Goal: Transaction & Acquisition: Purchase product/service

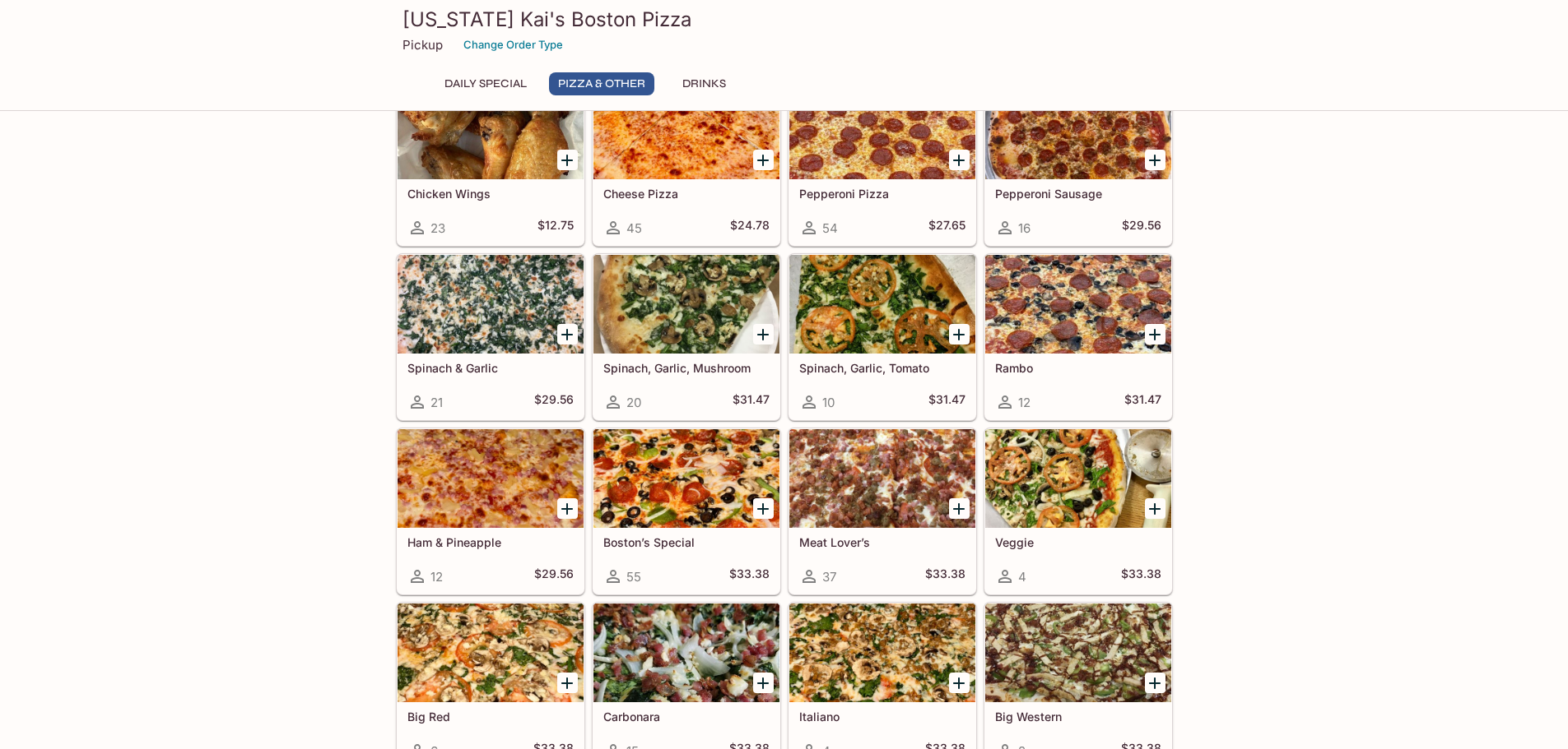
scroll to position [493, 0]
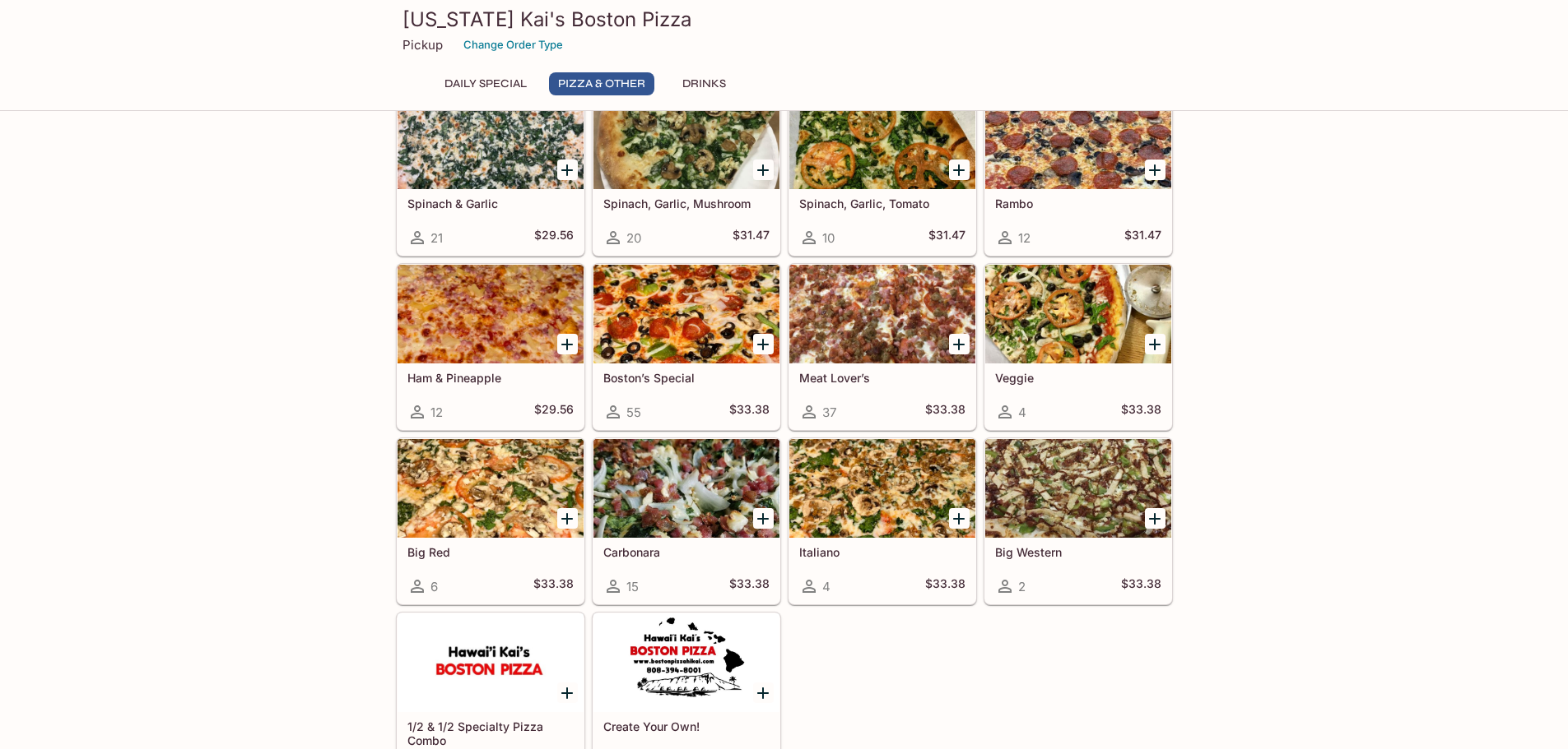
click at [642, 474] on div at bounding box center [686, 488] width 186 height 99
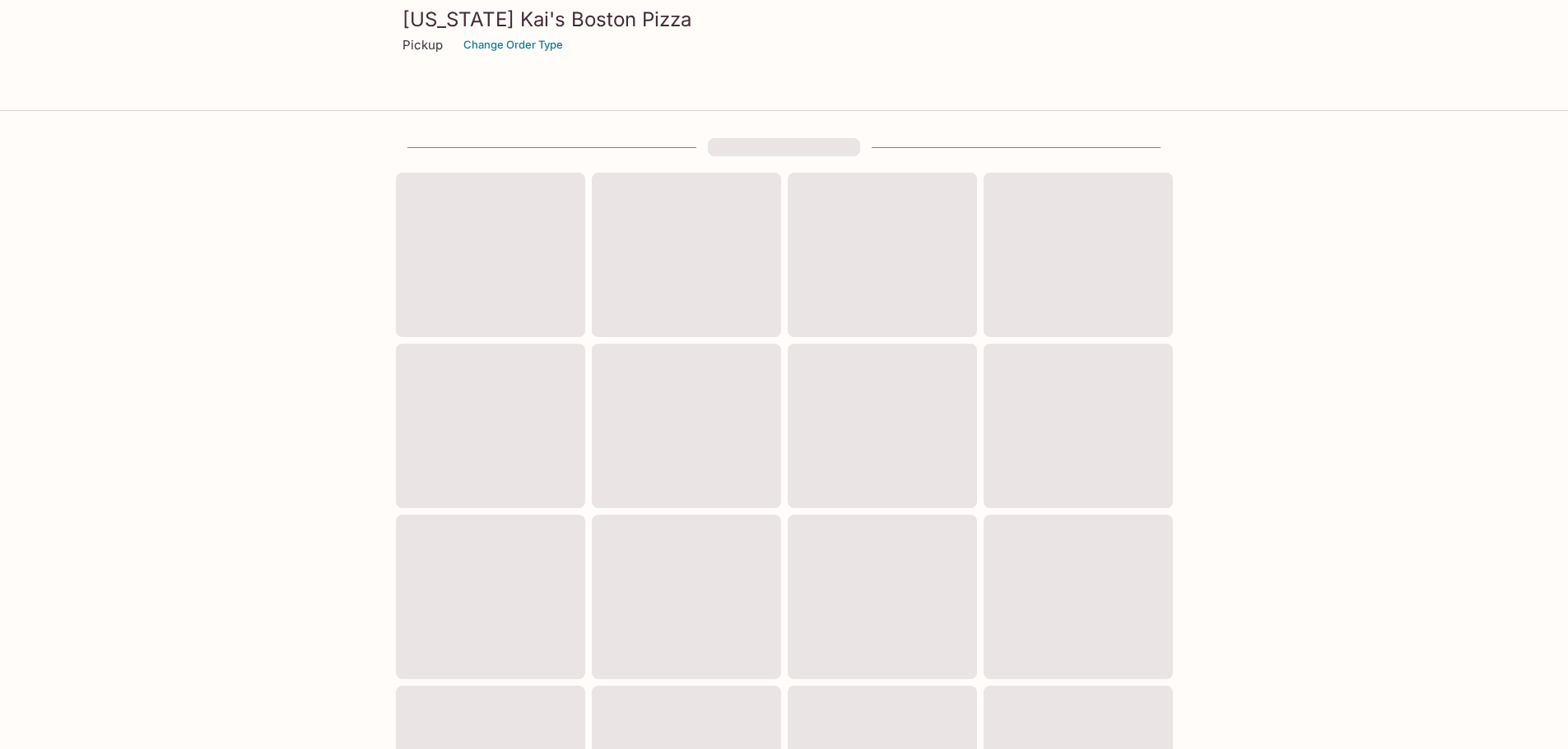
scroll to position [443, 0]
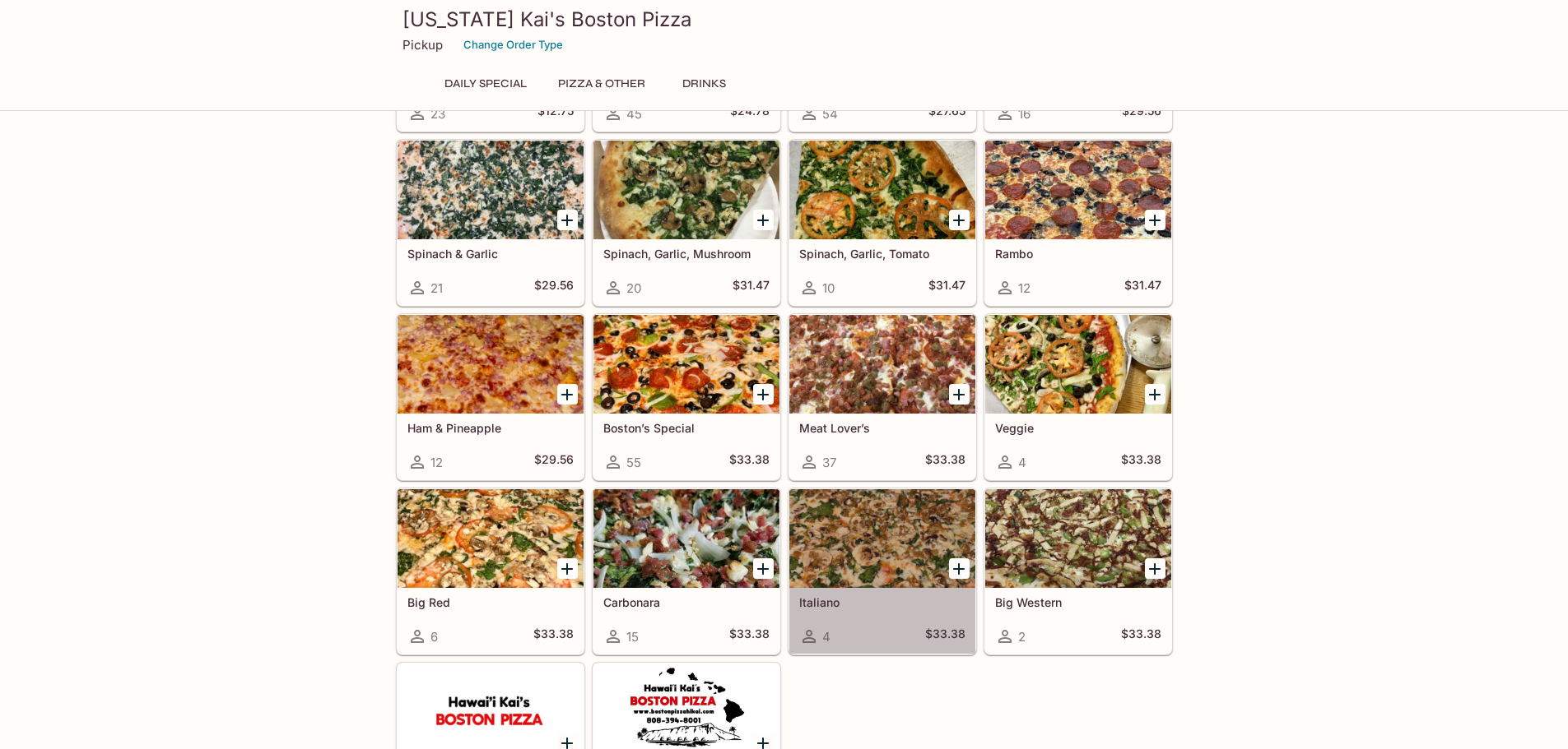
click at [941, 543] on div at bounding box center [883, 538] width 186 height 99
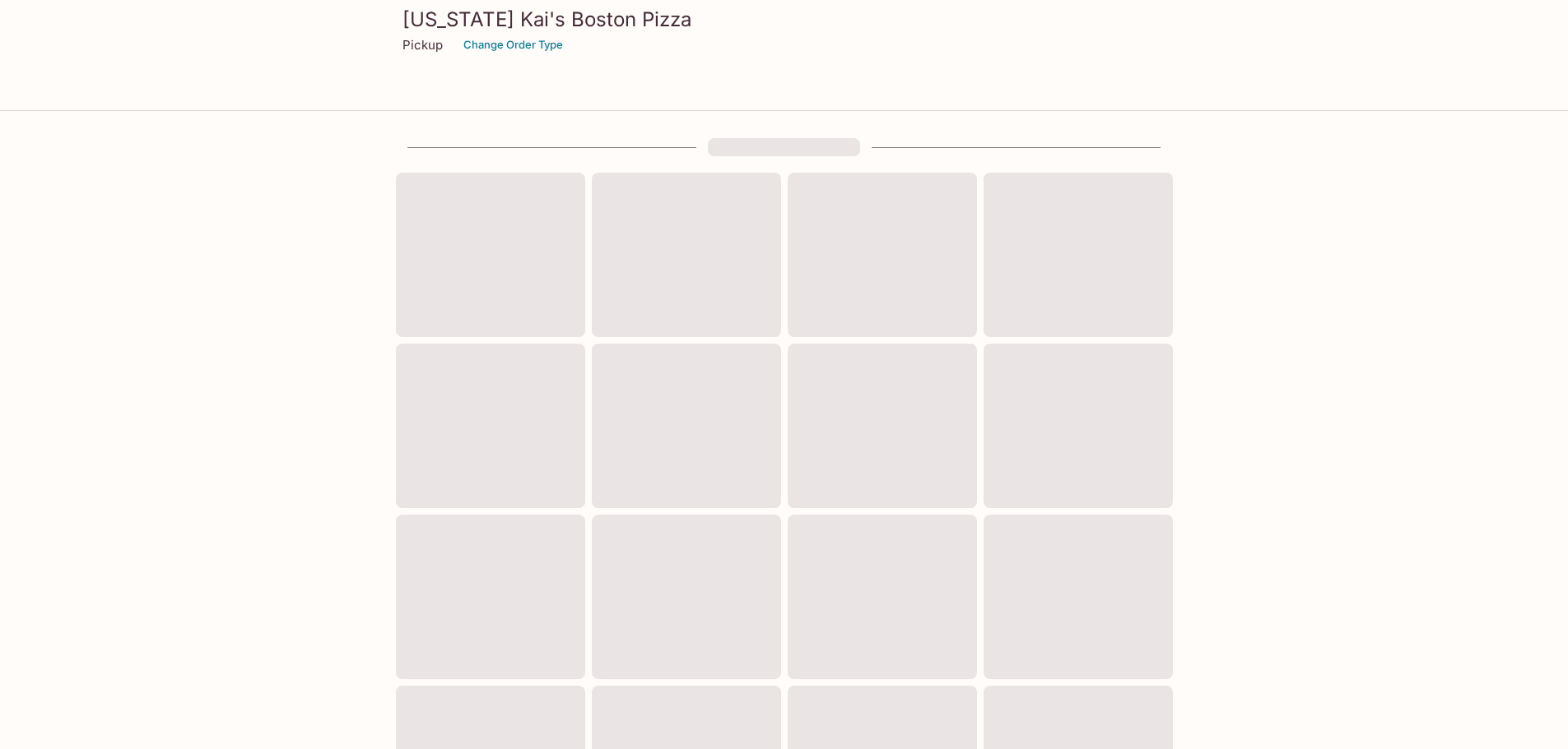
scroll to position [443, 0]
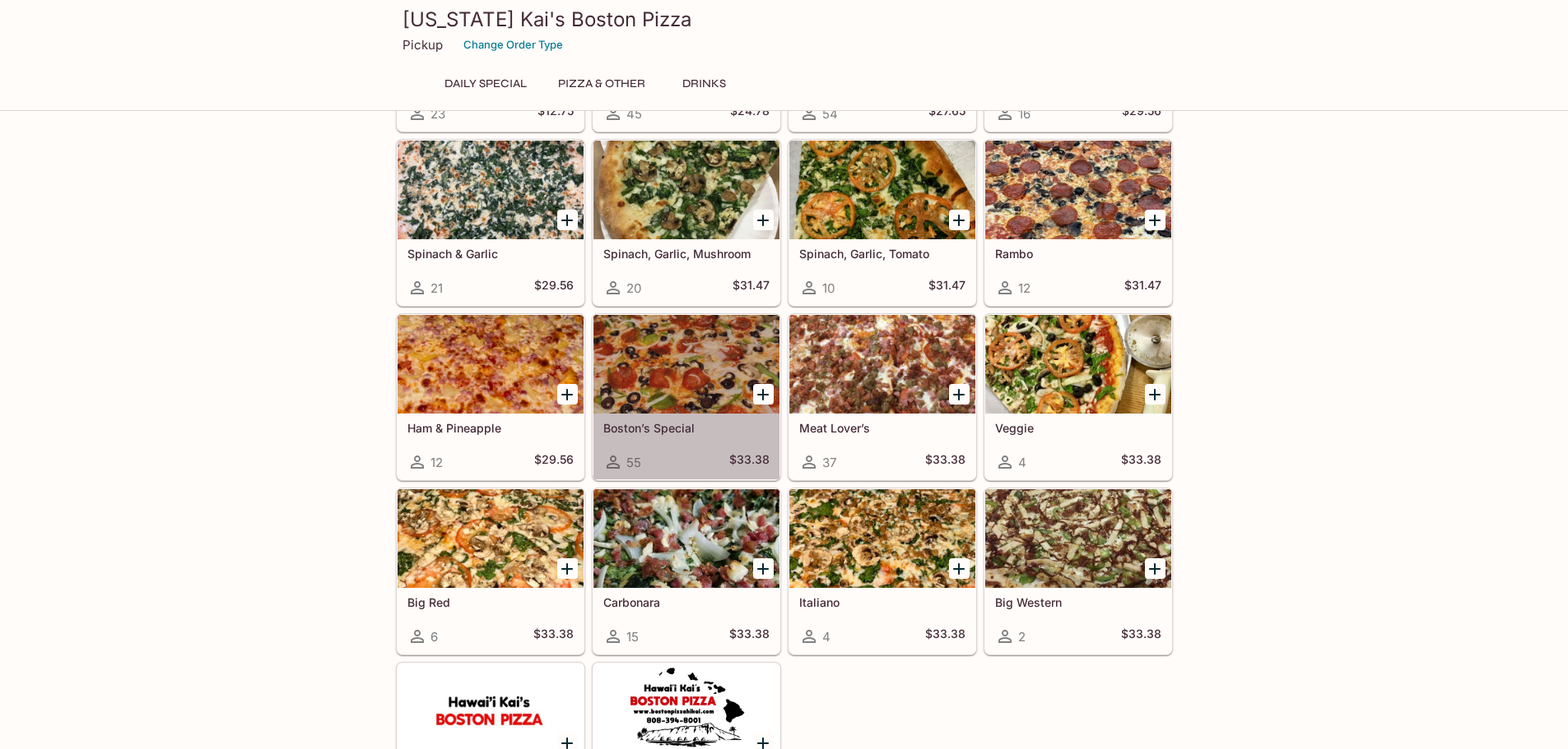
click at [696, 405] on div at bounding box center [686, 364] width 186 height 99
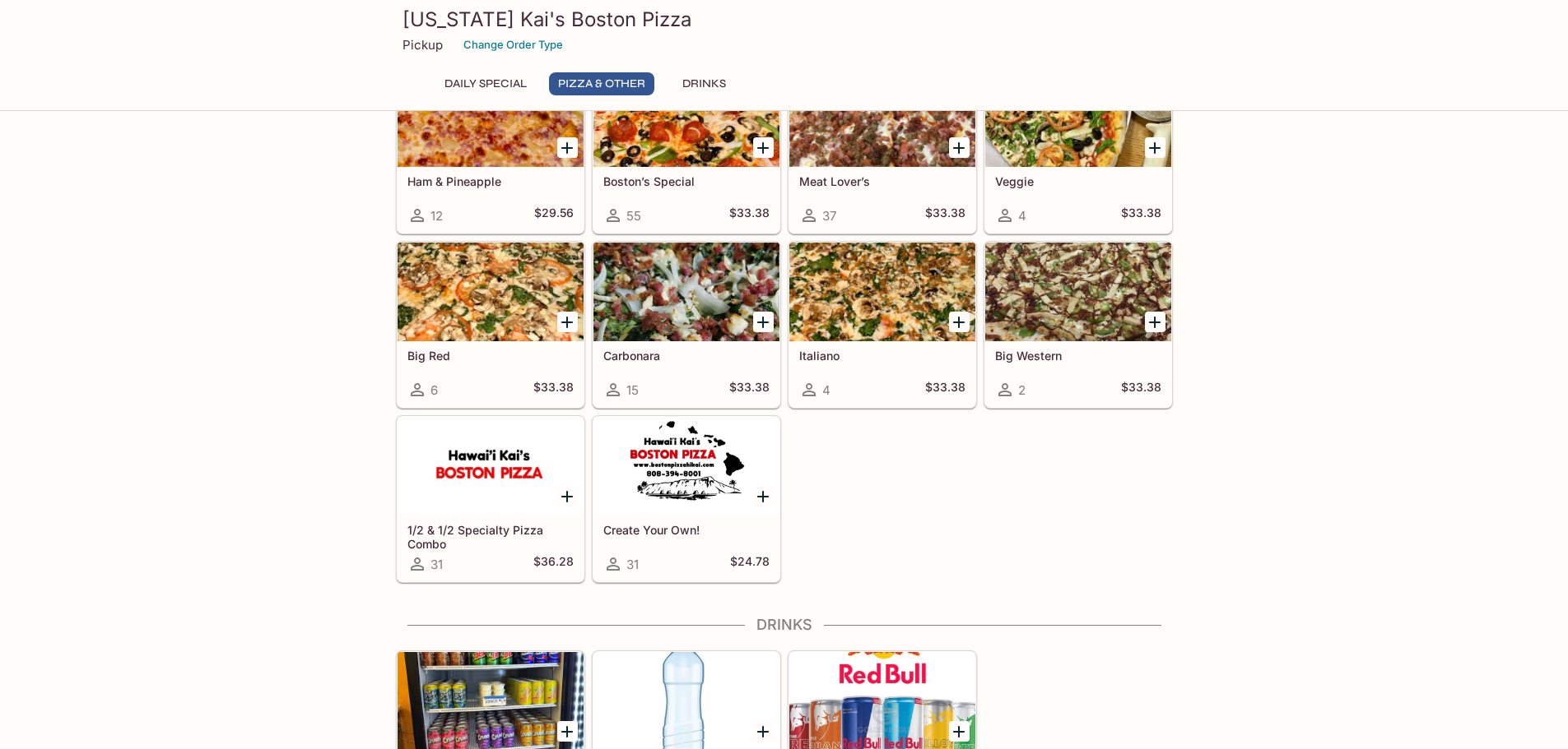
scroll to position [760, 0]
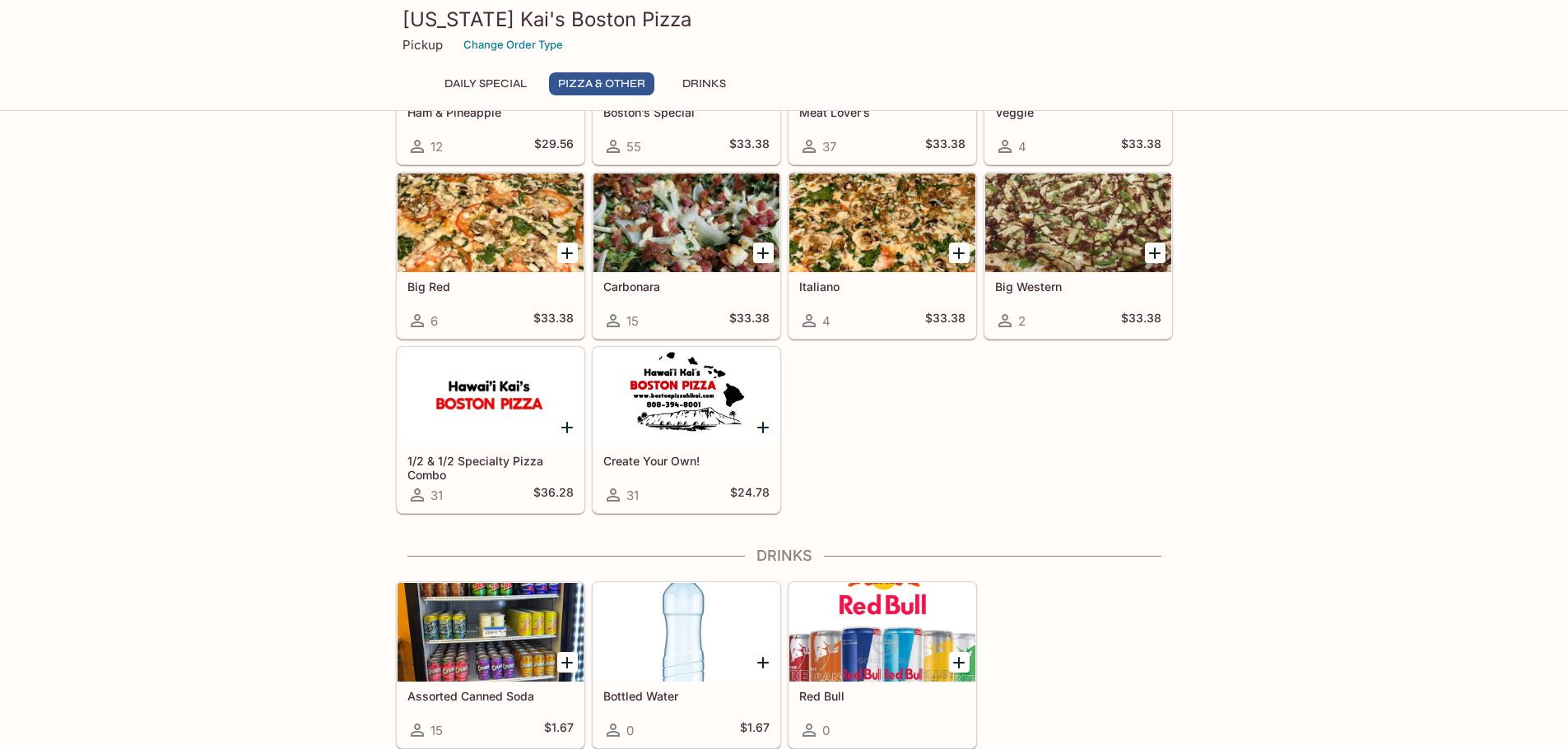
click at [528, 457] on h5 "1/2 & 1/2 Specialty Pizza Combo" at bounding box center [490, 467] width 166 height 27
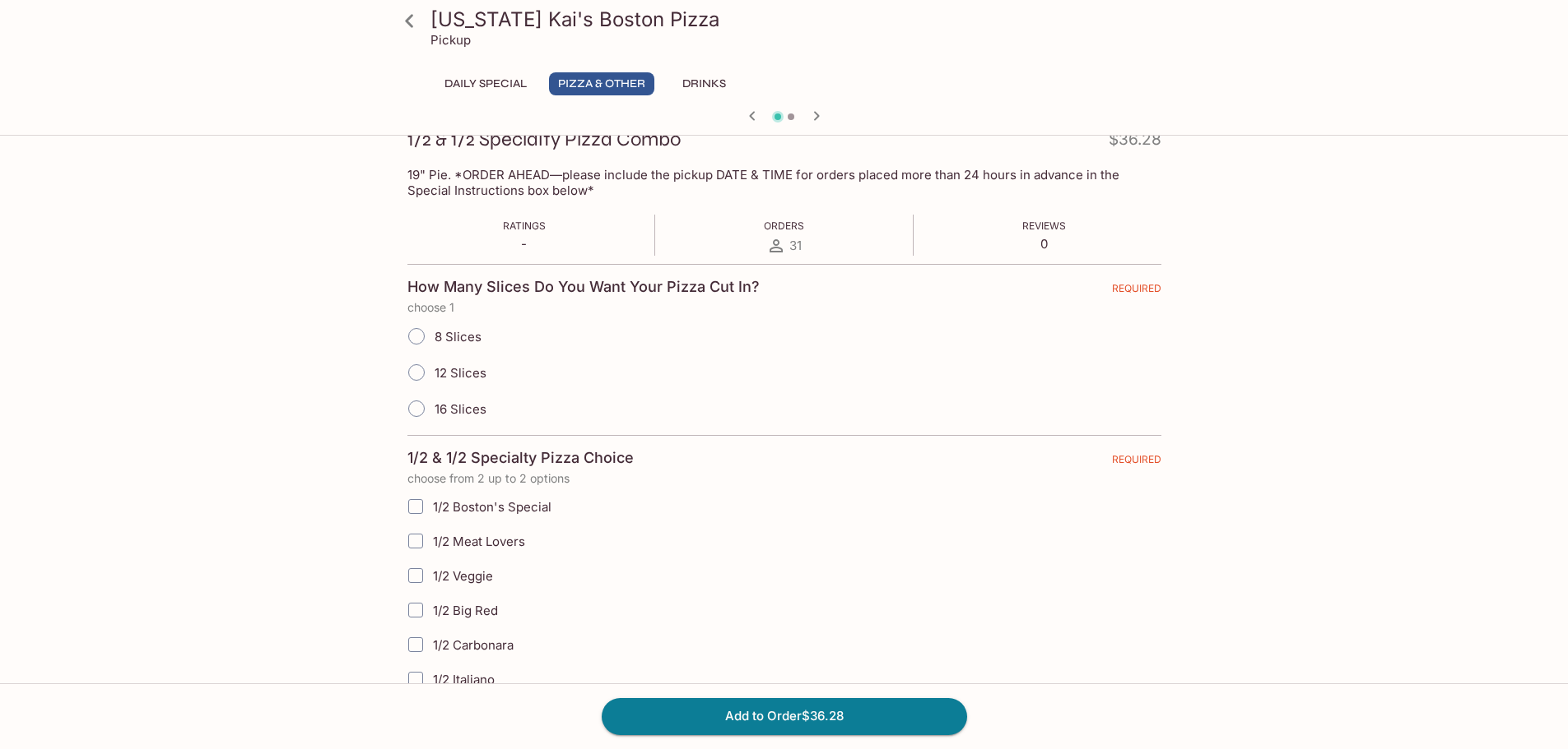
scroll to position [247, 0]
click at [477, 375] on span "12 Slices" at bounding box center [460, 372] width 52 height 15
click at [434, 375] on input "12 Slices" at bounding box center [417, 371] width 35 height 34
radio input "true"
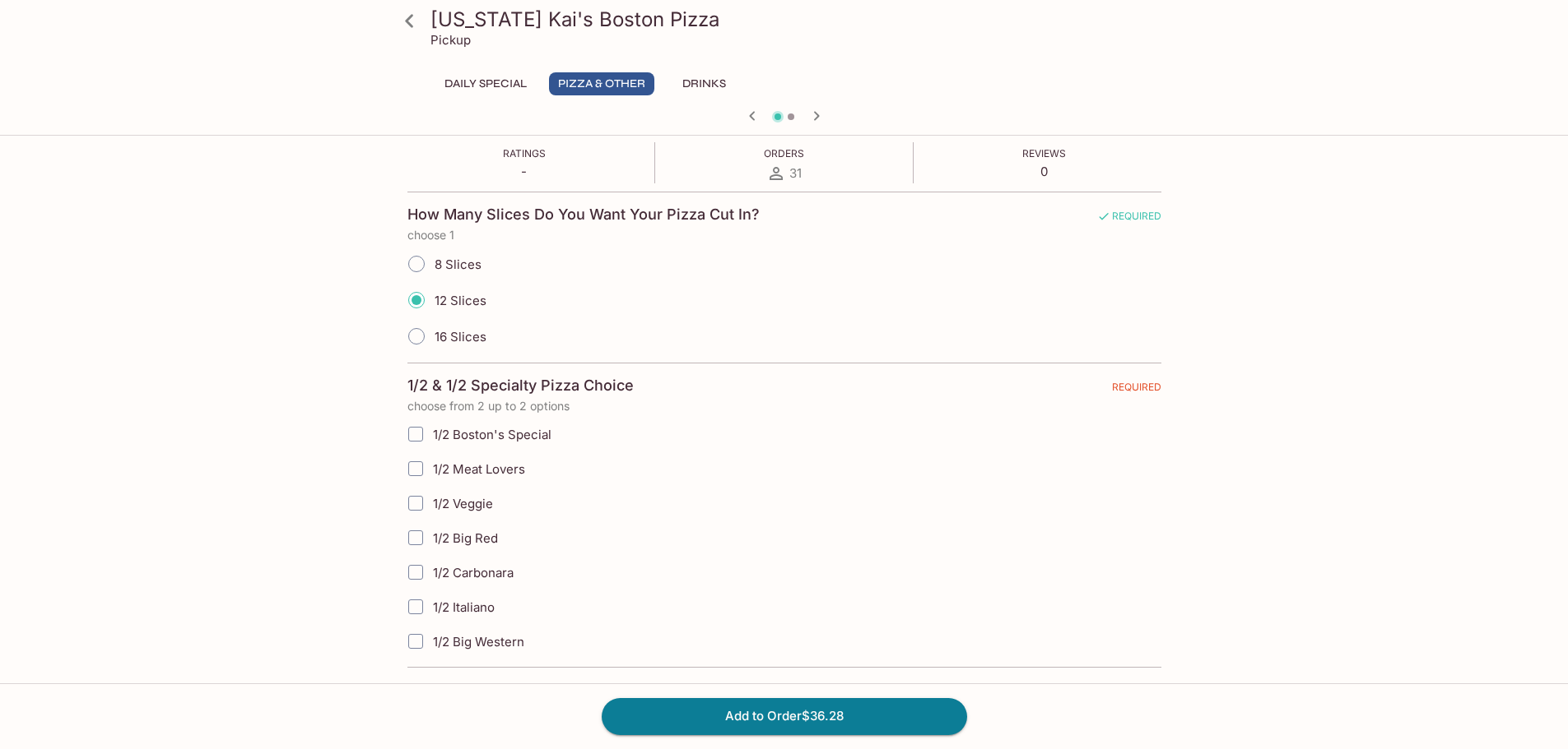
scroll to position [493, 0]
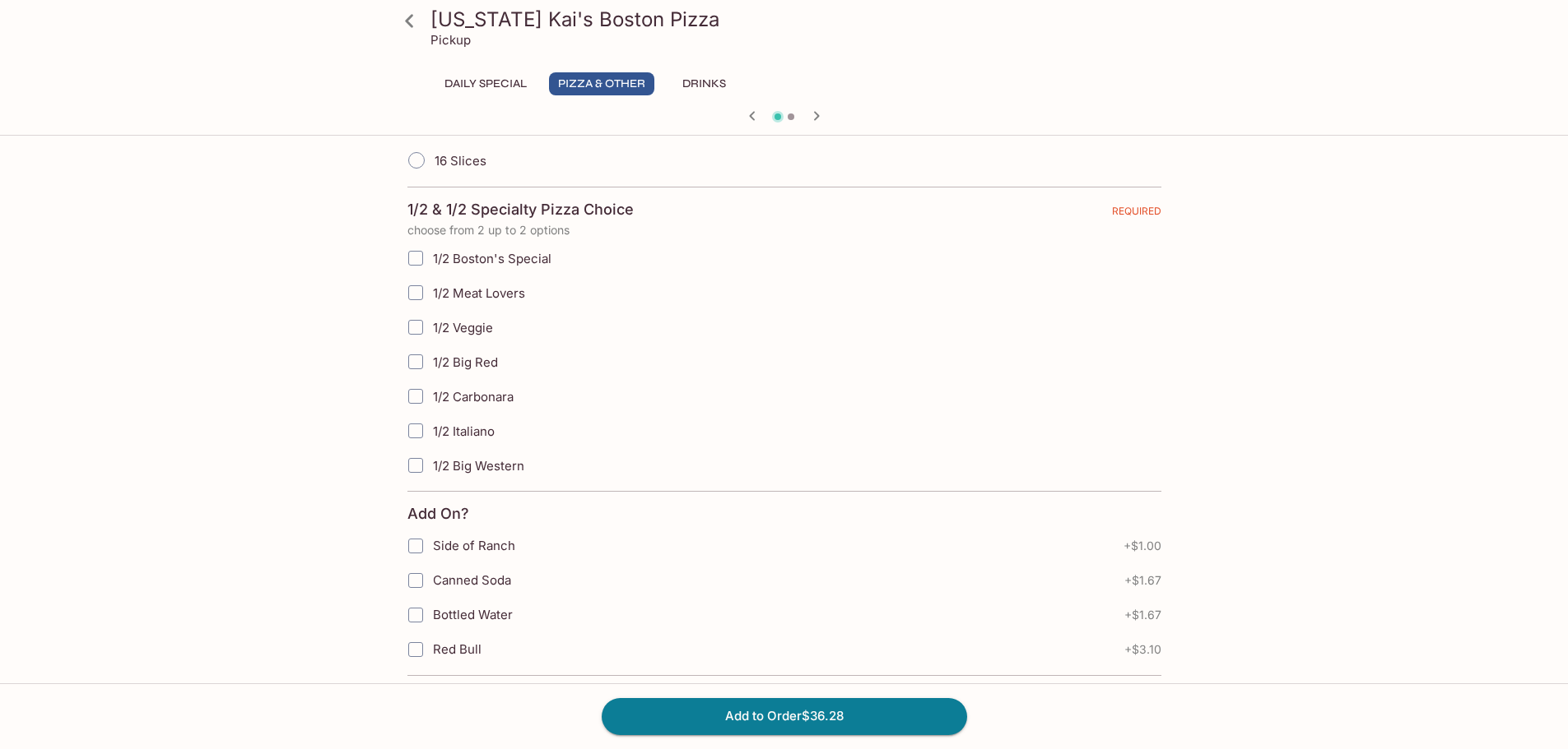
click at [493, 364] on span "1/2 Big Red" at bounding box center [466, 362] width 65 height 15
click at [432, 364] on input "1/2 Big Red" at bounding box center [416, 362] width 33 height 33
checkbox input "true"
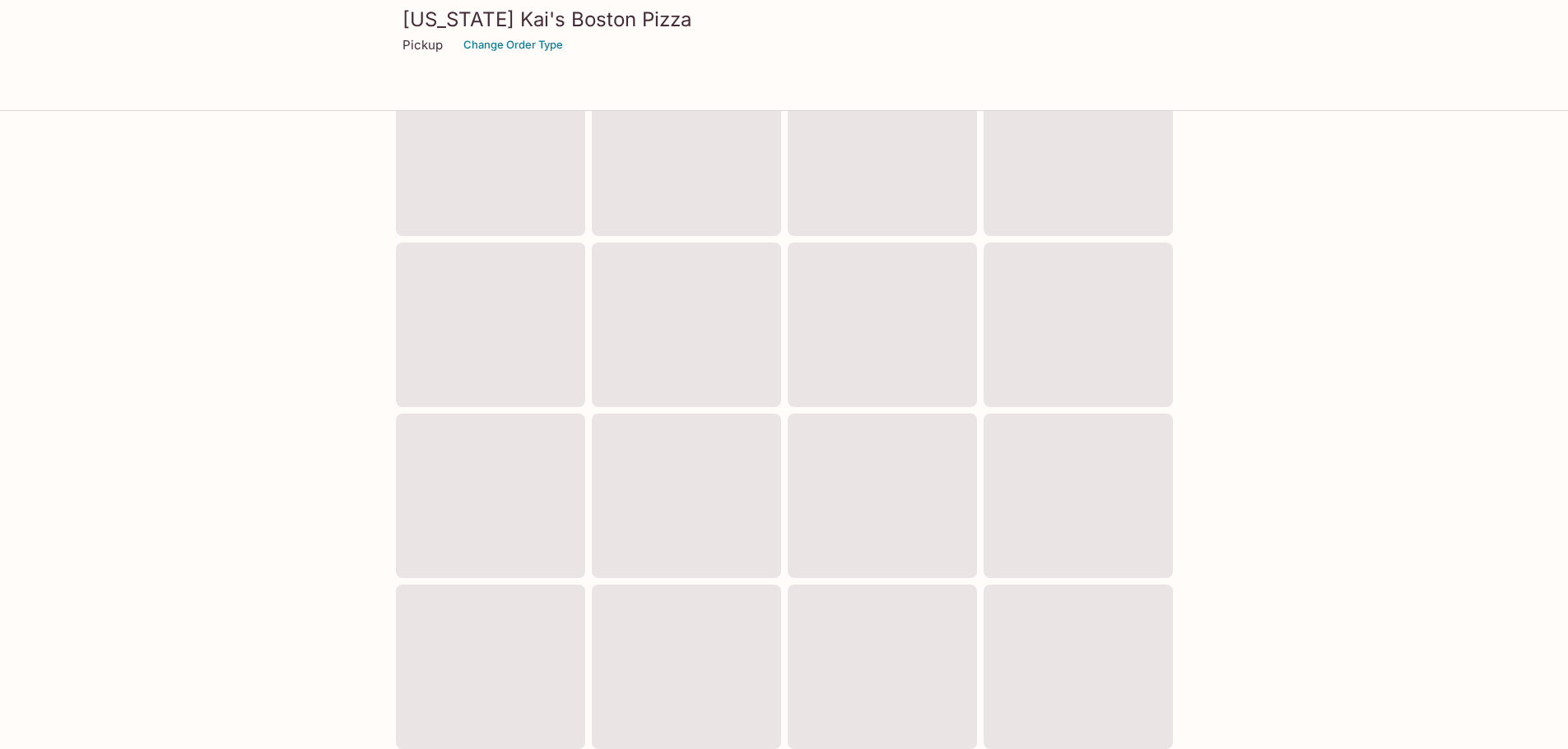
scroll to position [443, 0]
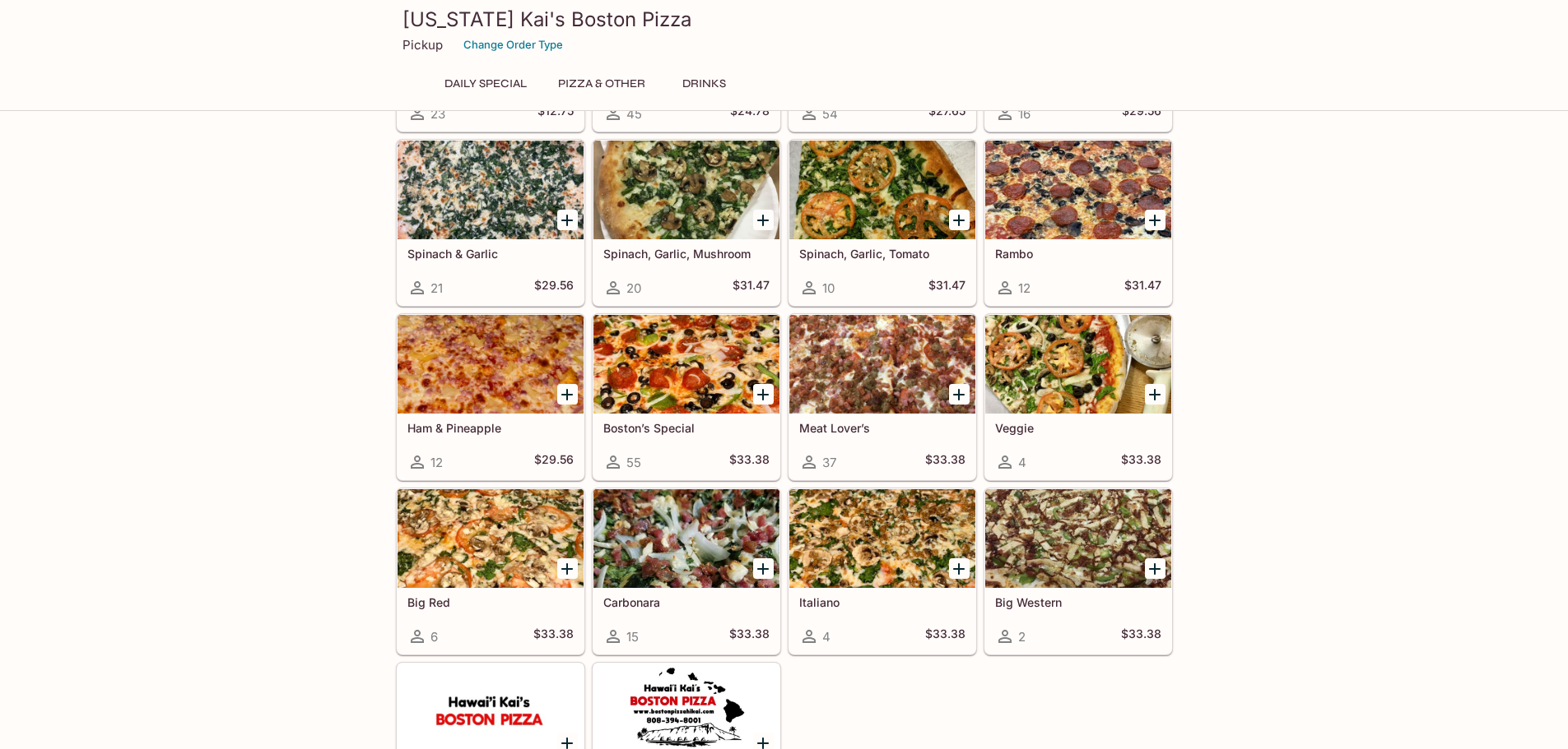
click at [663, 415] on div "Boston’s Special 55 $33.38" at bounding box center [686, 446] width 186 height 66
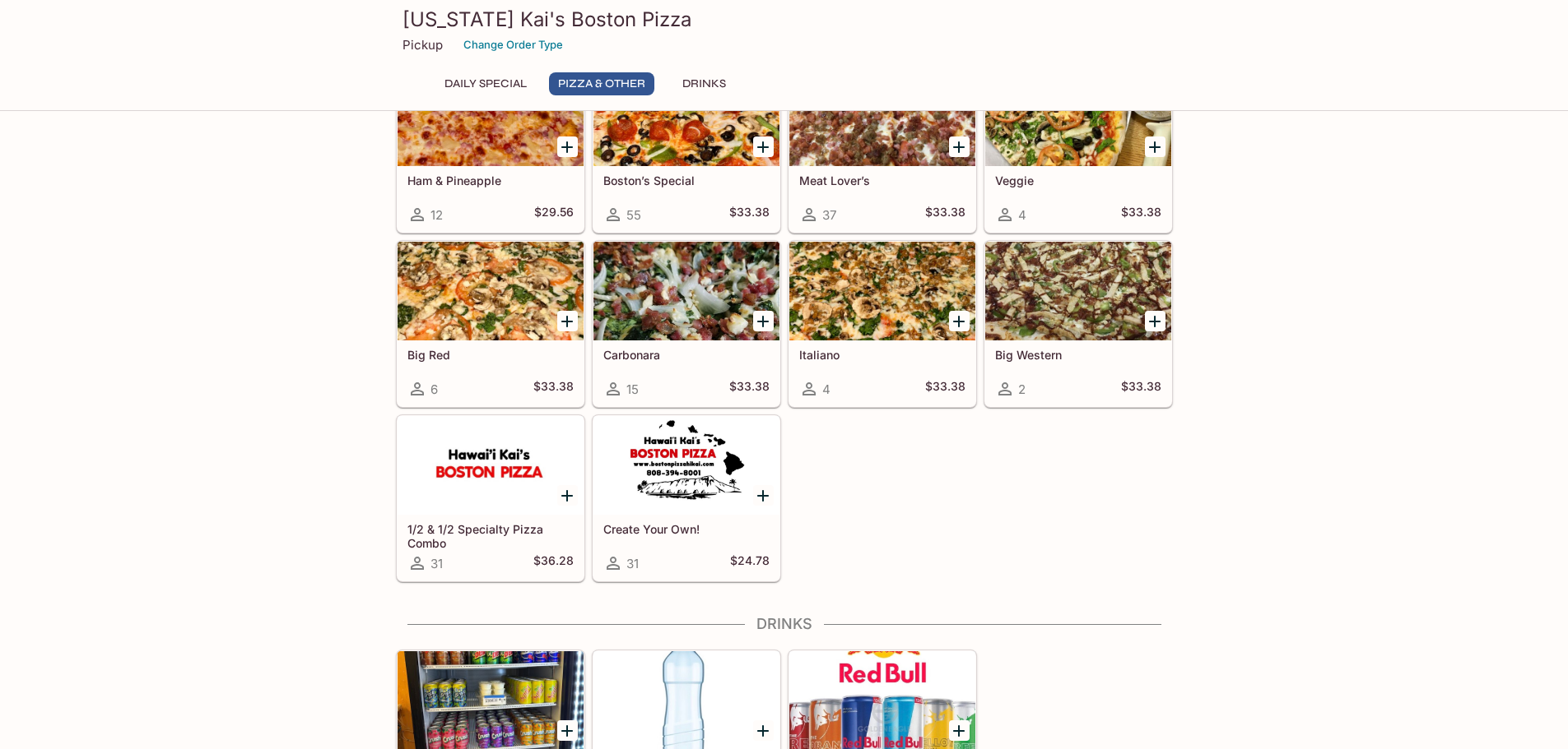
scroll to position [760, 0]
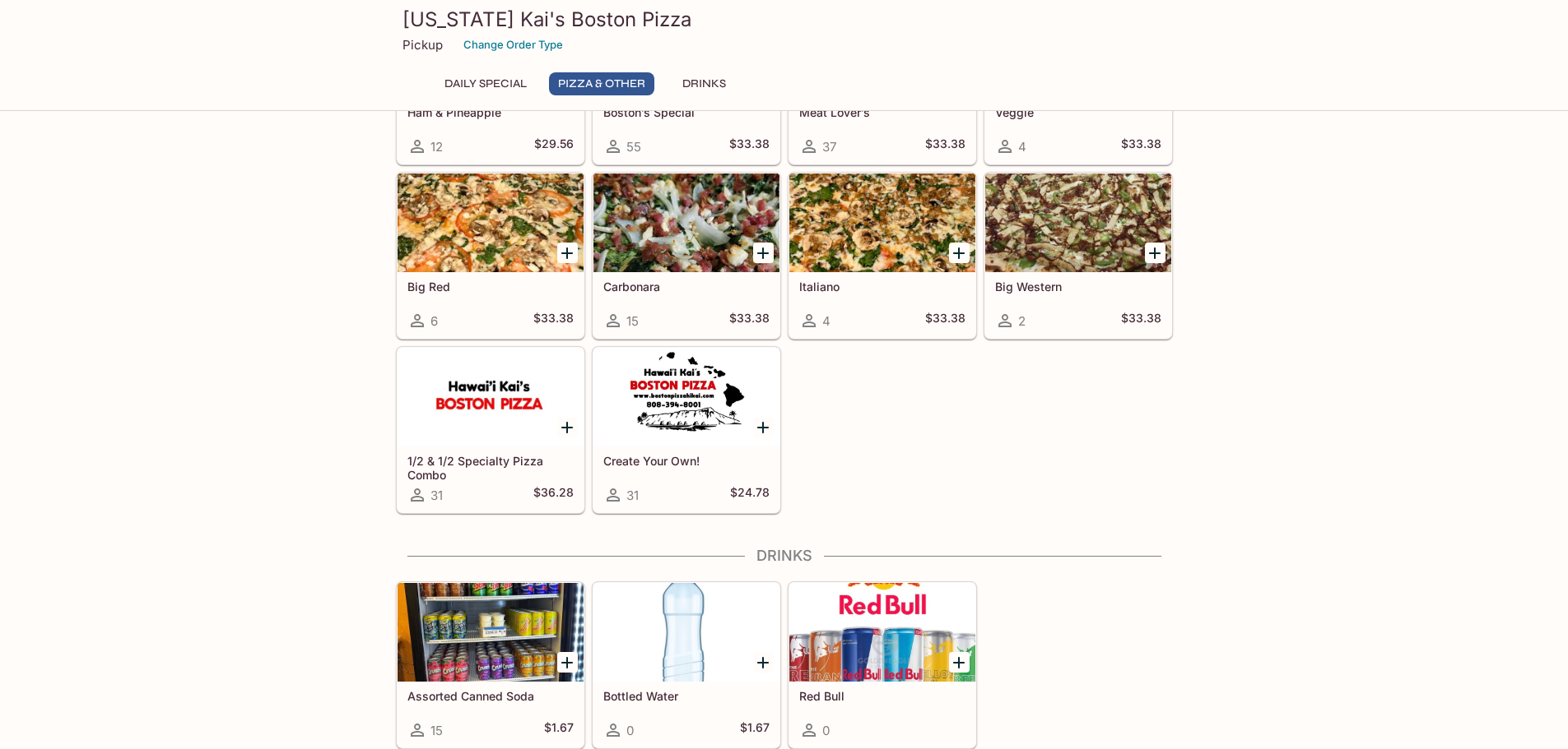
click at [557, 392] on div at bounding box center [491, 397] width 186 height 99
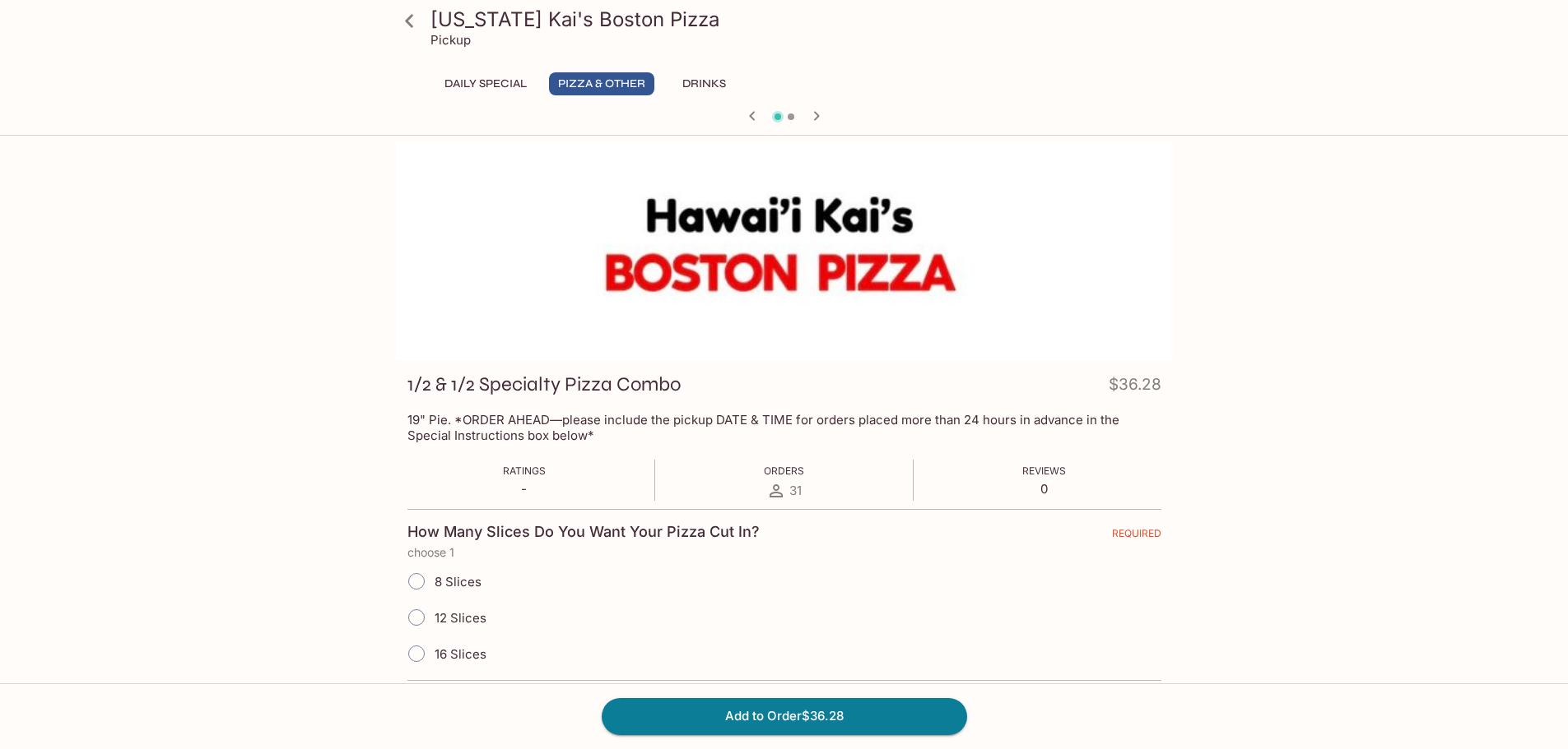
scroll to position [329, 0]
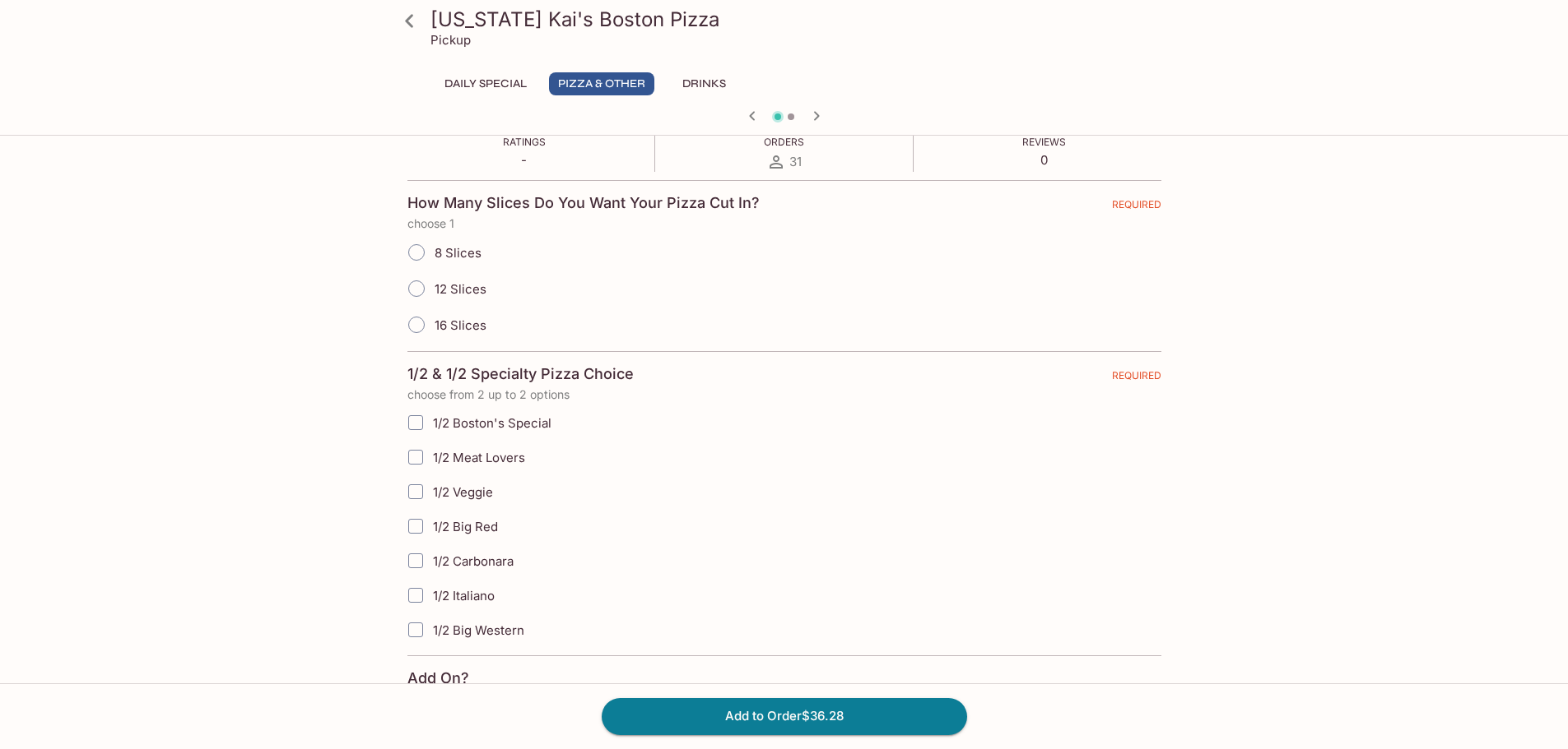
click at [436, 293] on span "12 Slices" at bounding box center [460, 289] width 52 height 15
click at [434, 293] on input "12 Slices" at bounding box center [417, 288] width 35 height 34
radio input "true"
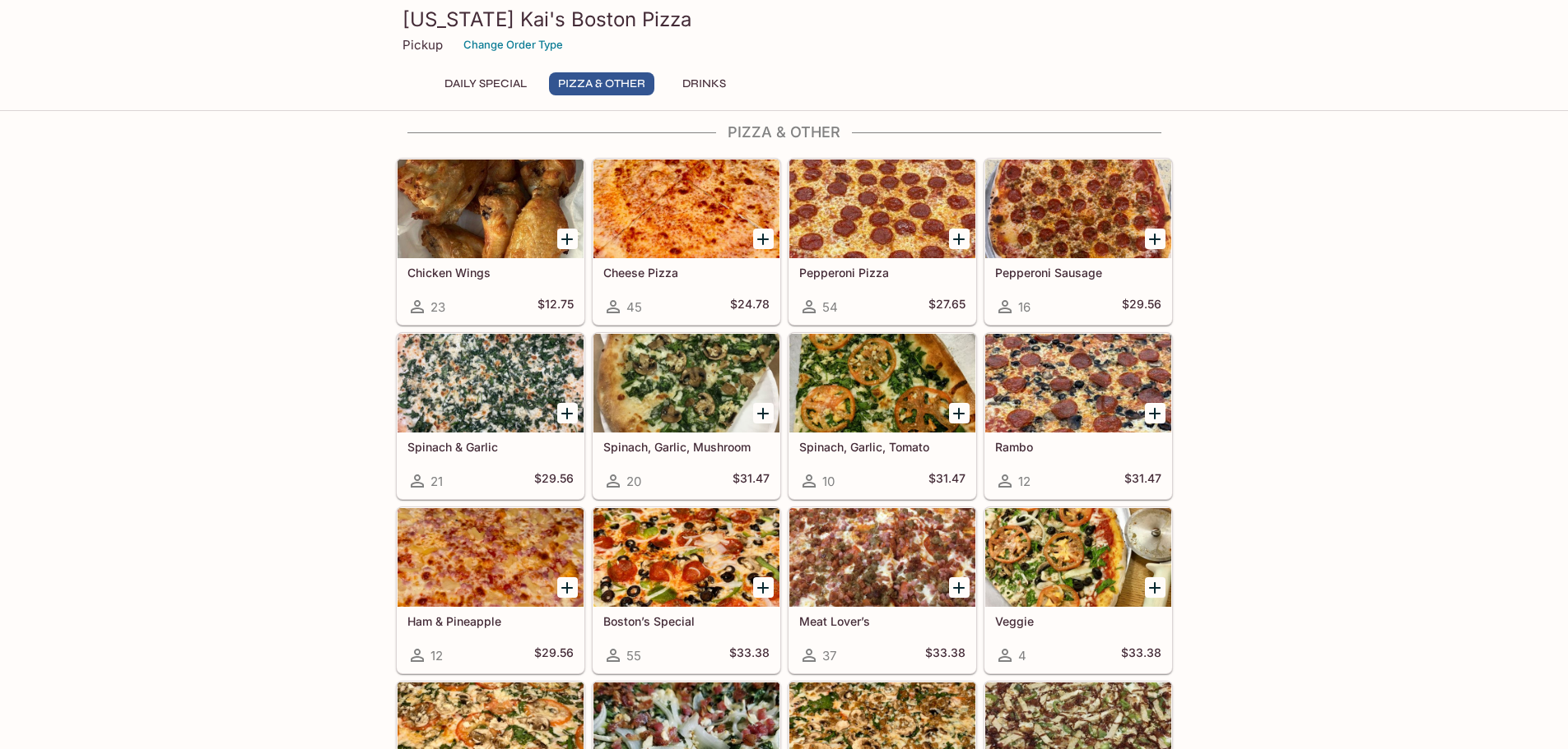
scroll to position [279, 0]
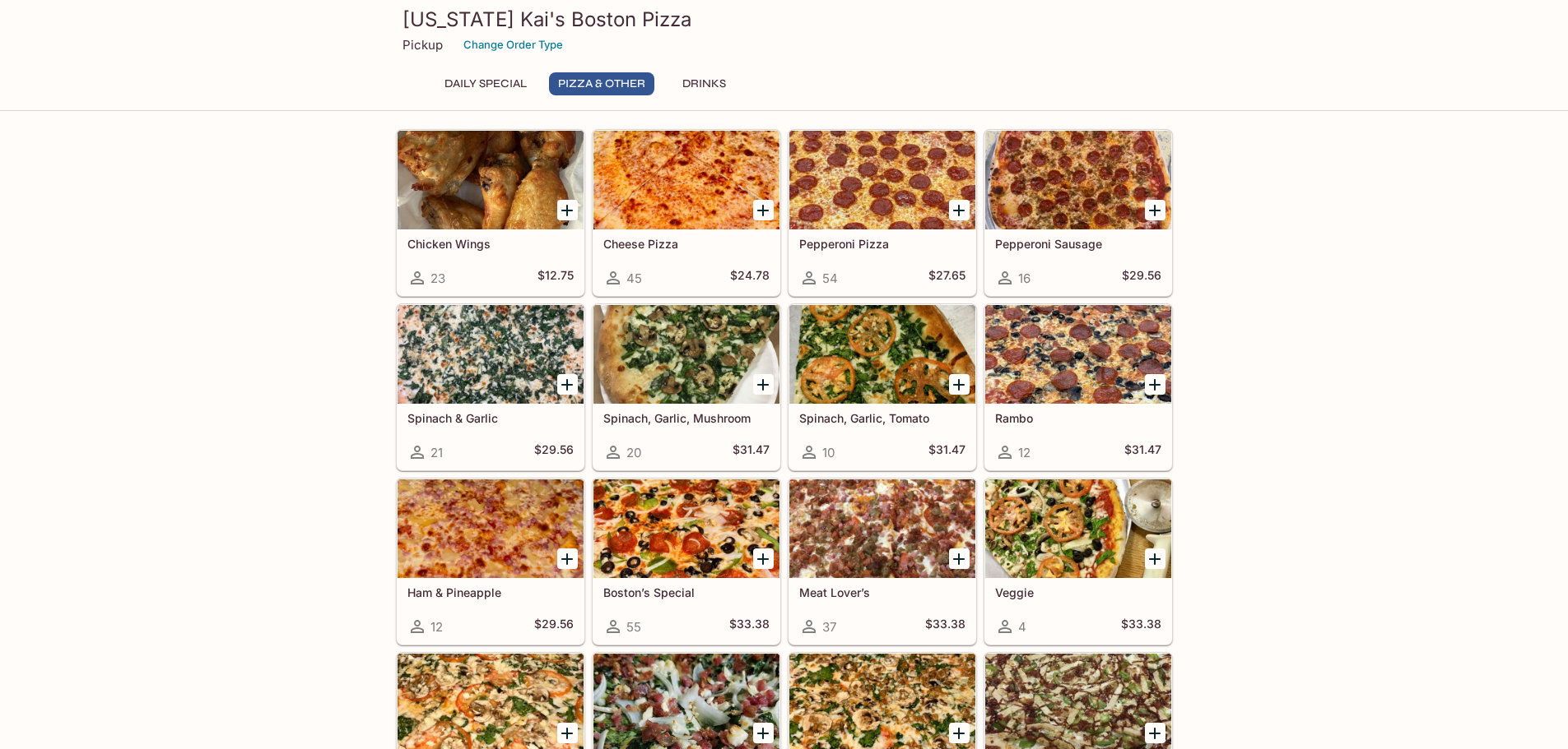
click at [912, 504] on div at bounding box center [883, 529] width 186 height 99
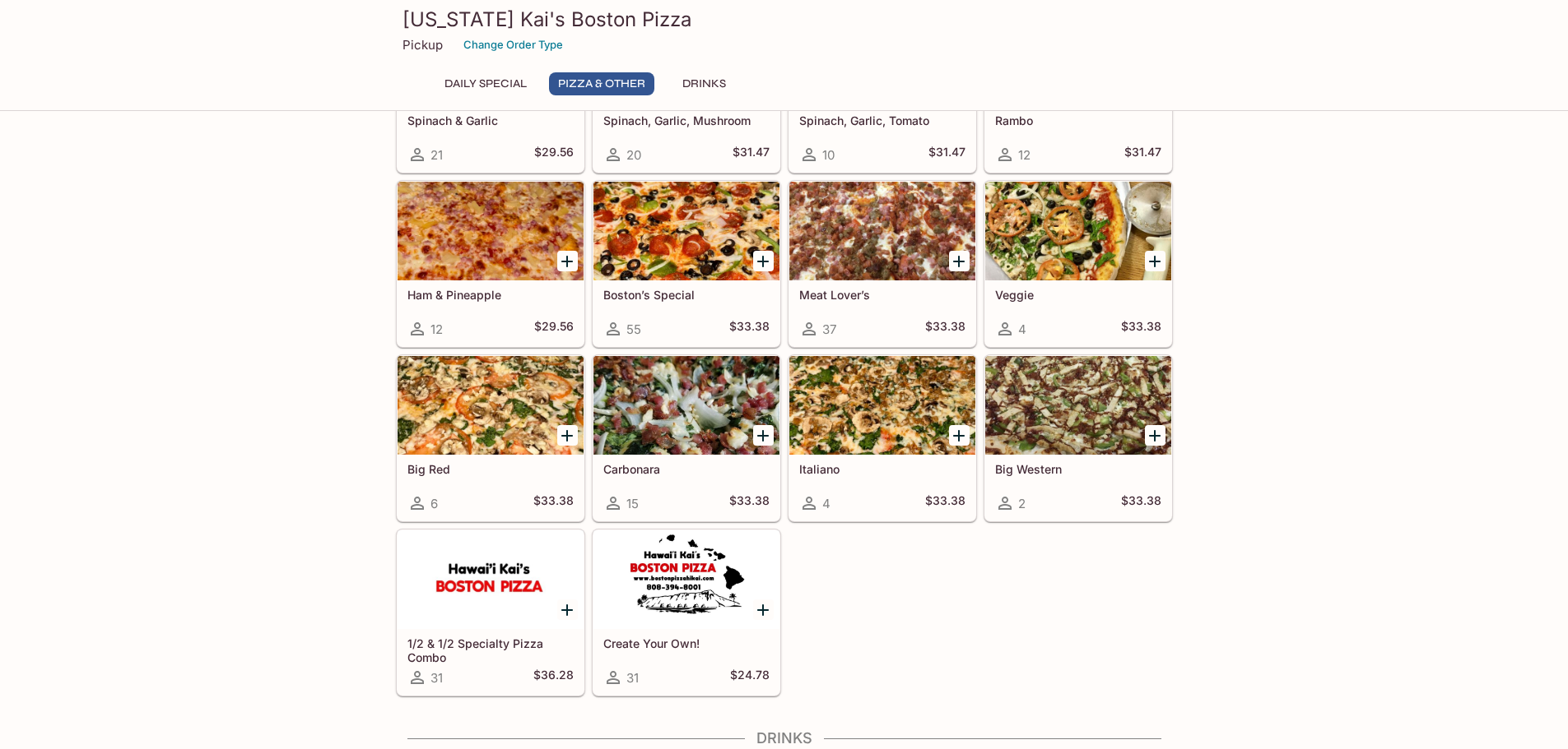
scroll to position [691, 0]
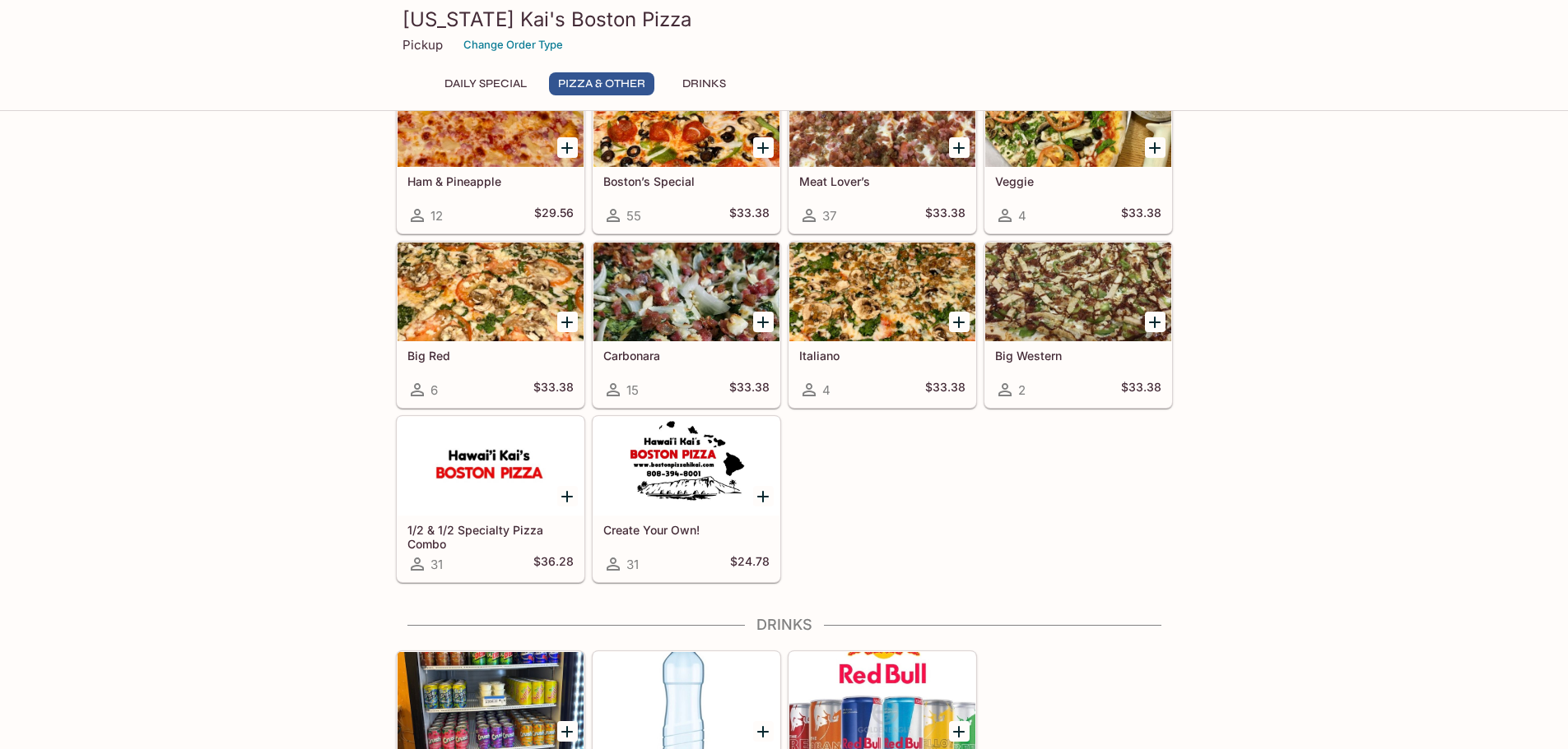
click at [452, 492] on div at bounding box center [491, 465] width 186 height 99
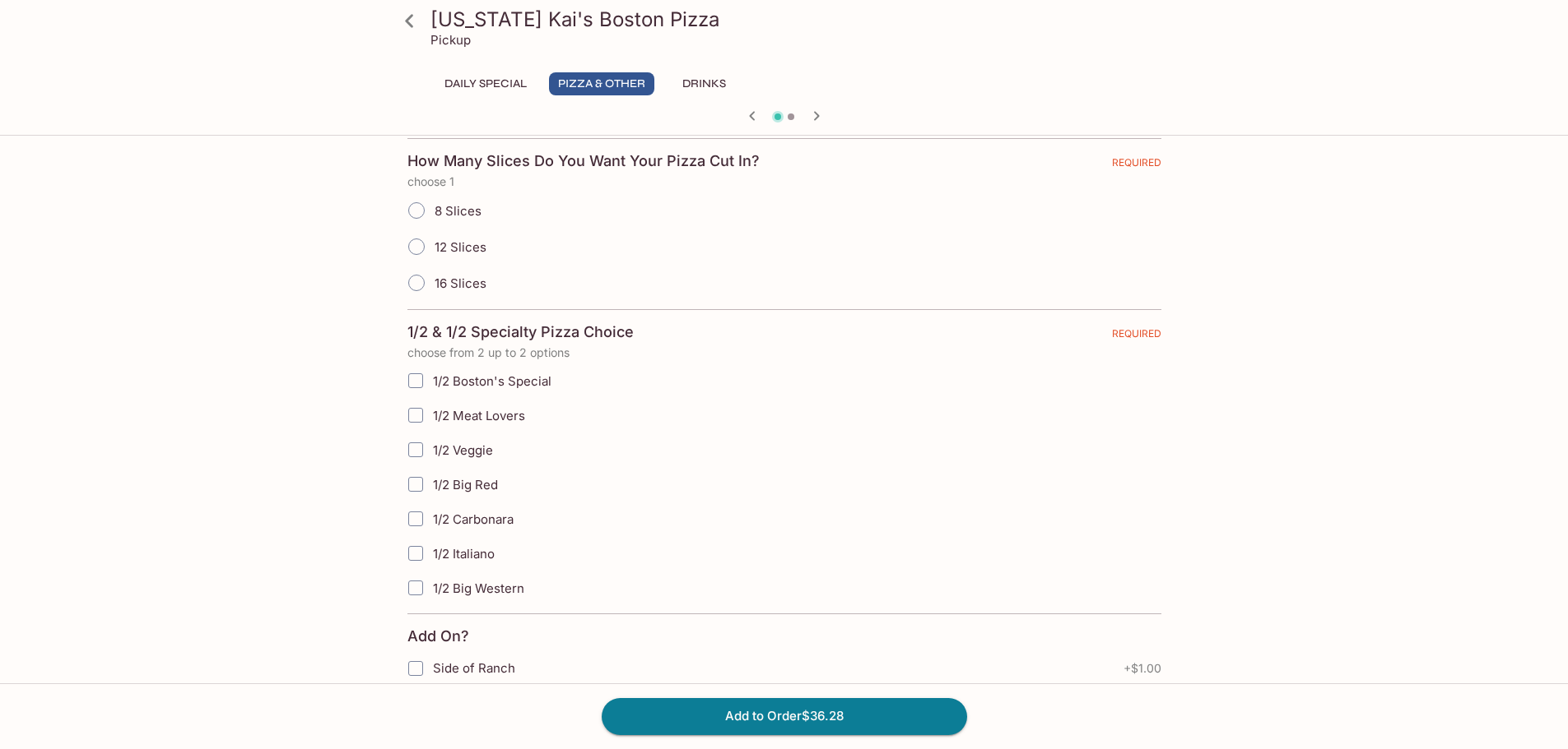
scroll to position [389, 0]
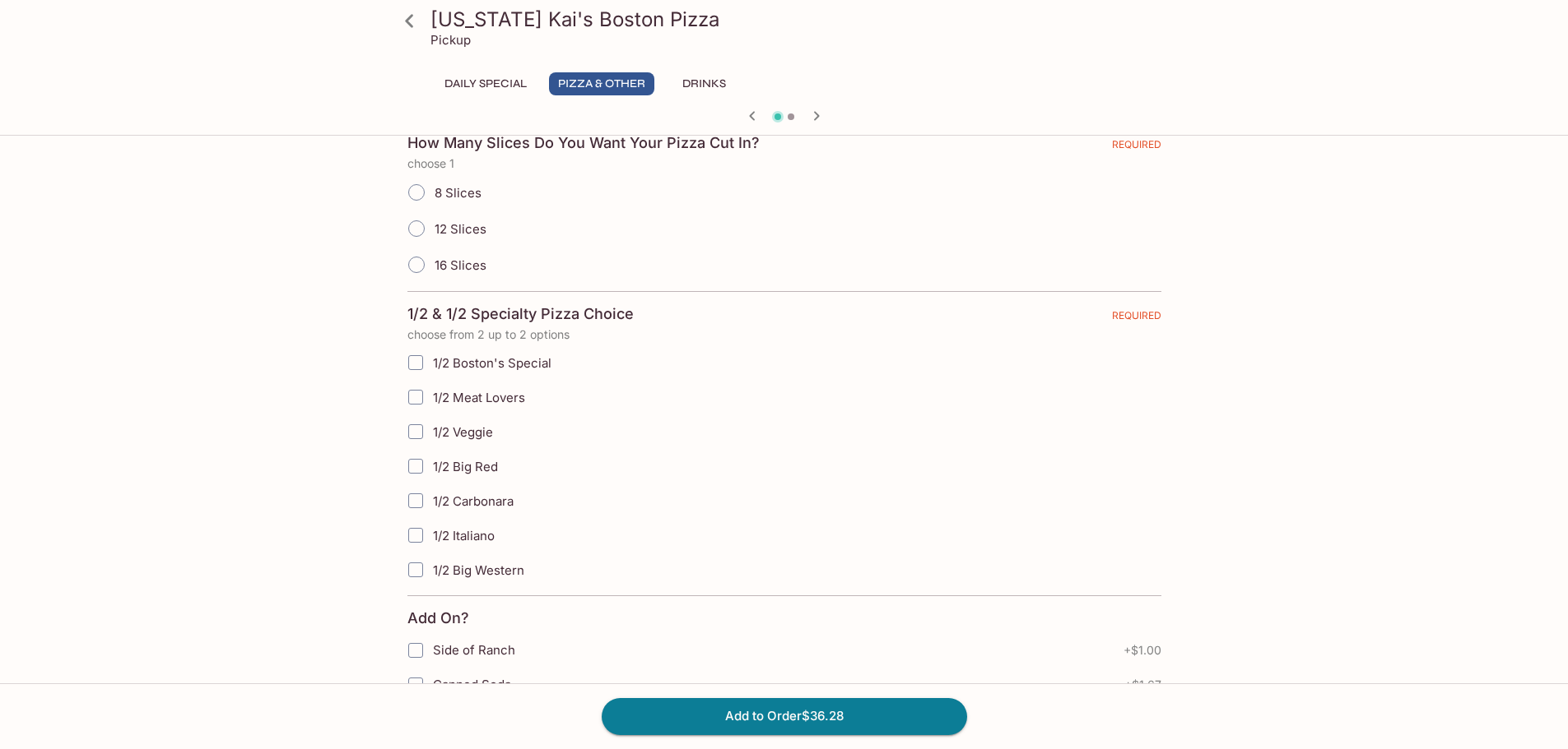
click at [479, 475] on label "1/2 Big Red" at bounding box center [701, 466] width 605 height 34
click at [432, 475] on input "1/2 Big Red" at bounding box center [416, 466] width 33 height 33
checkbox input "true"
click at [502, 394] on span "1/2 Meat Lovers" at bounding box center [478, 397] width 92 height 15
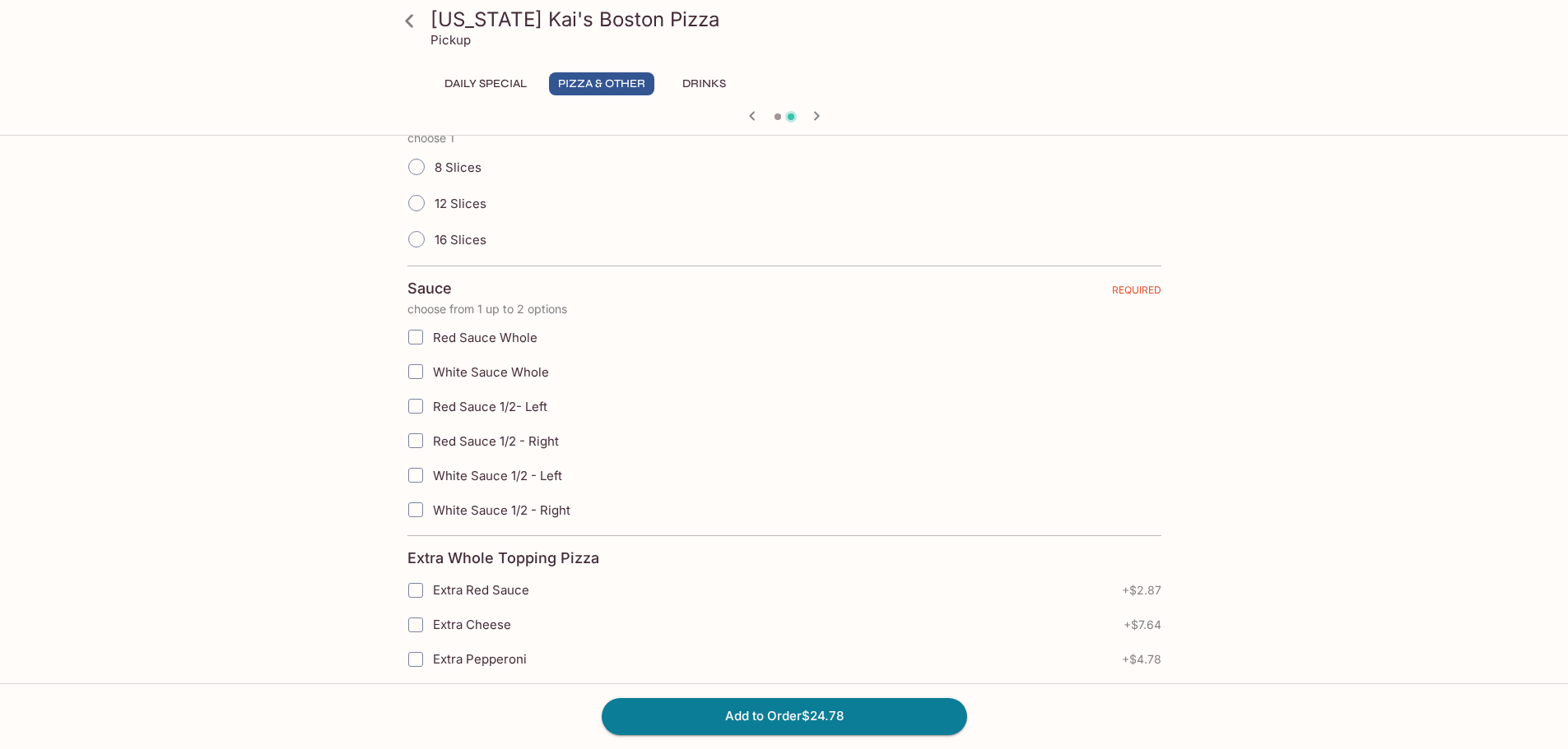
scroll to position [493, 0]
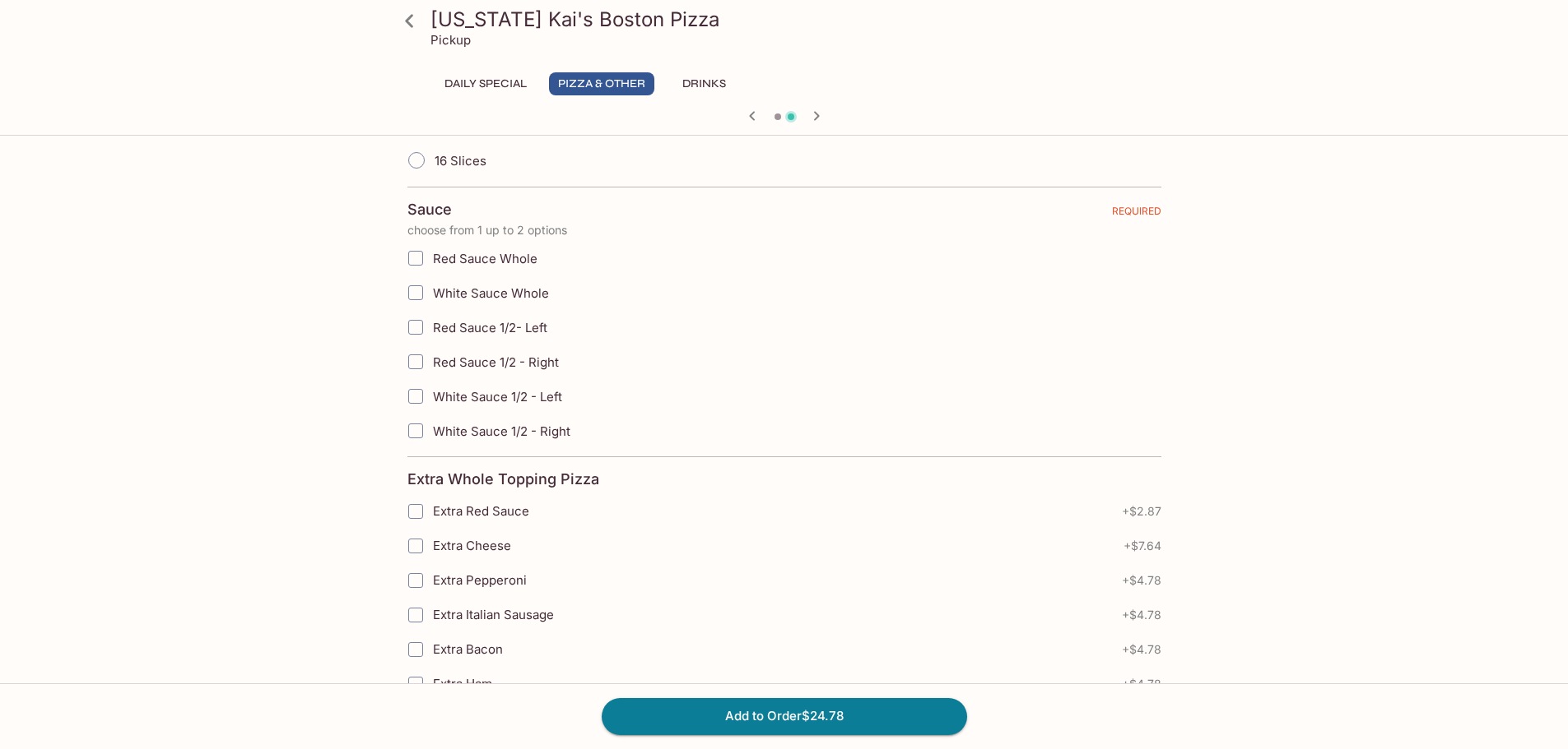
click at [754, 114] on icon "button" at bounding box center [752, 116] width 20 height 20
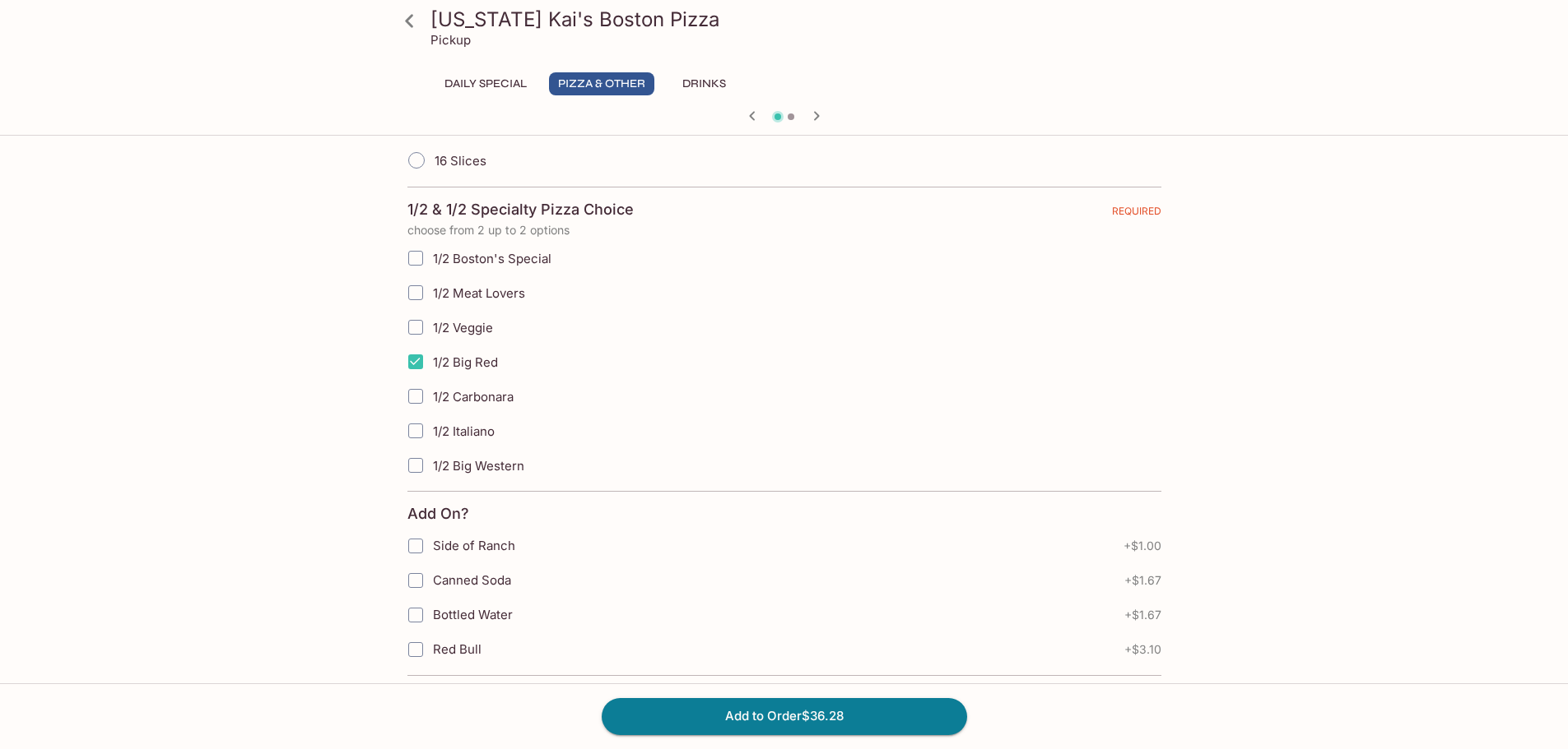
click at [420, 295] on input "1/2 Meat Lovers" at bounding box center [416, 293] width 33 height 33
checkbox input "true"
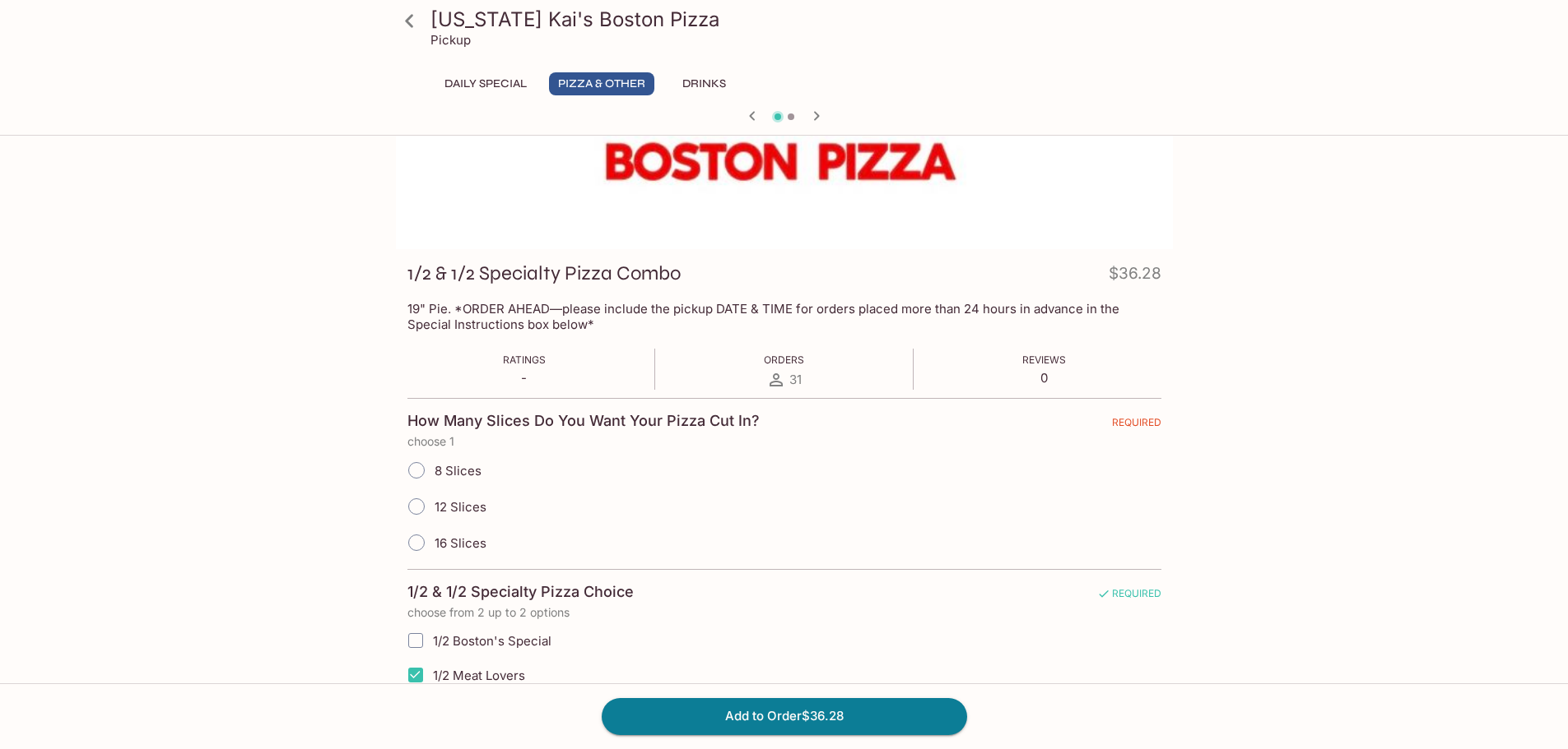
scroll to position [82, 0]
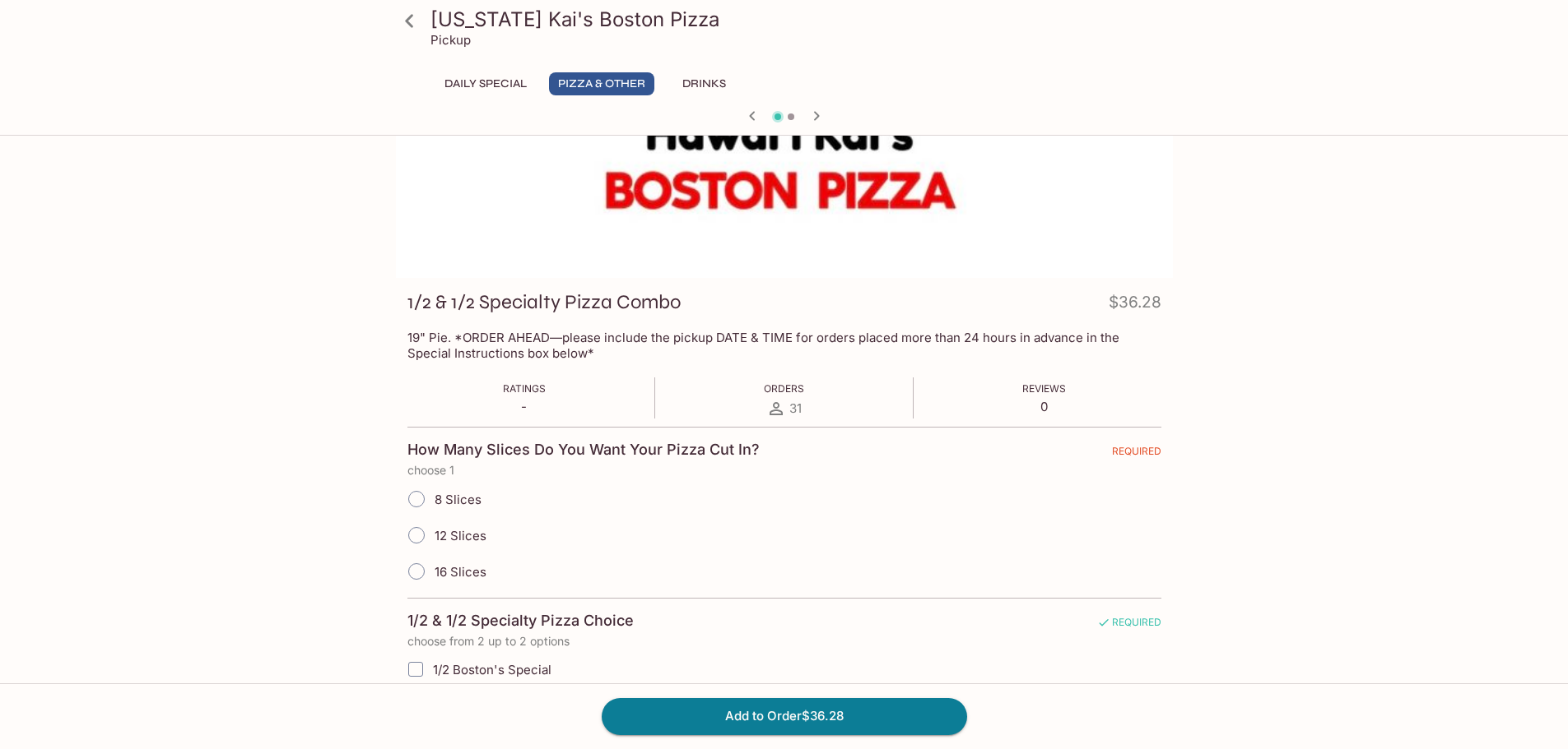
click at [410, 536] on input "12 Slices" at bounding box center [417, 535] width 35 height 34
radio input "true"
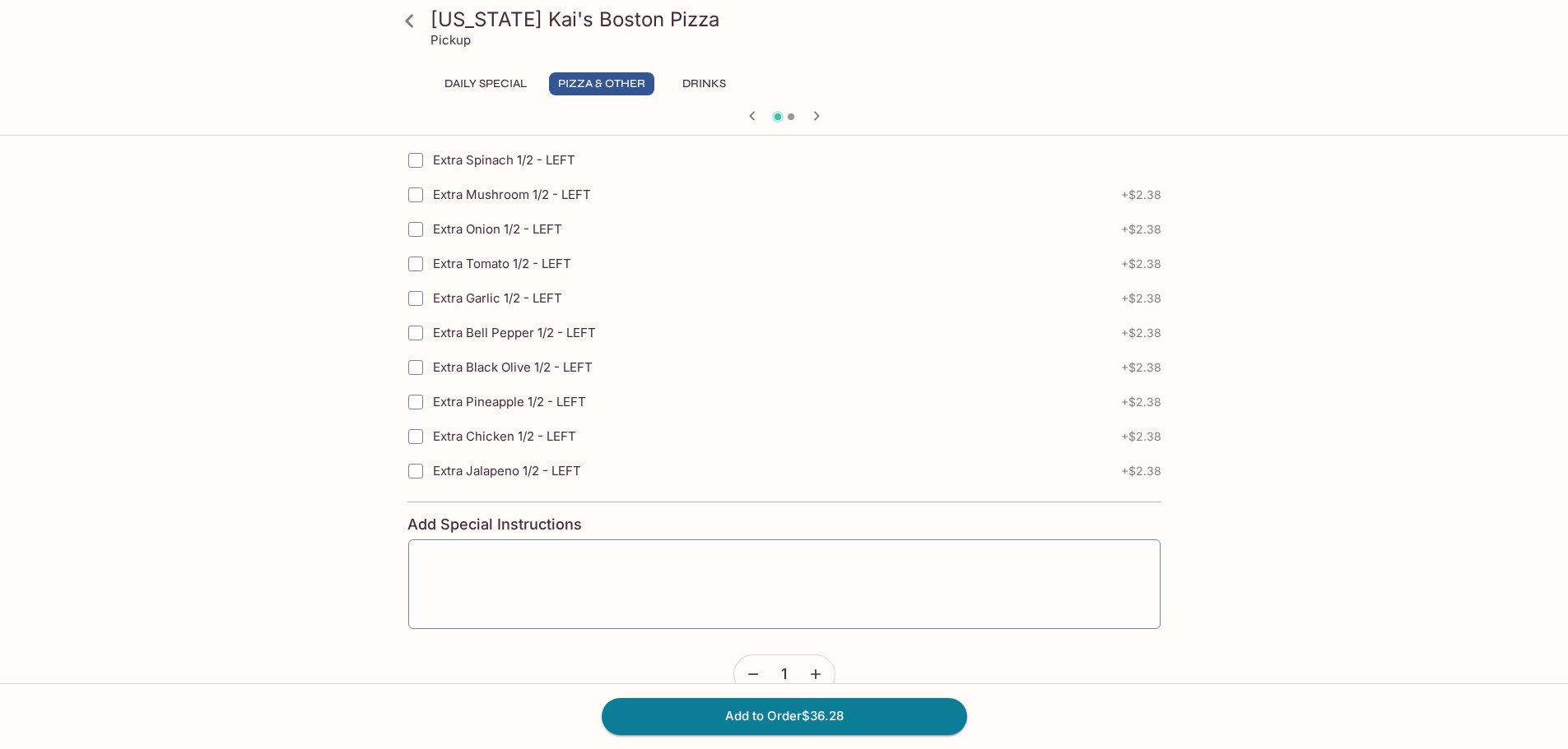
scroll to position [2605, 0]
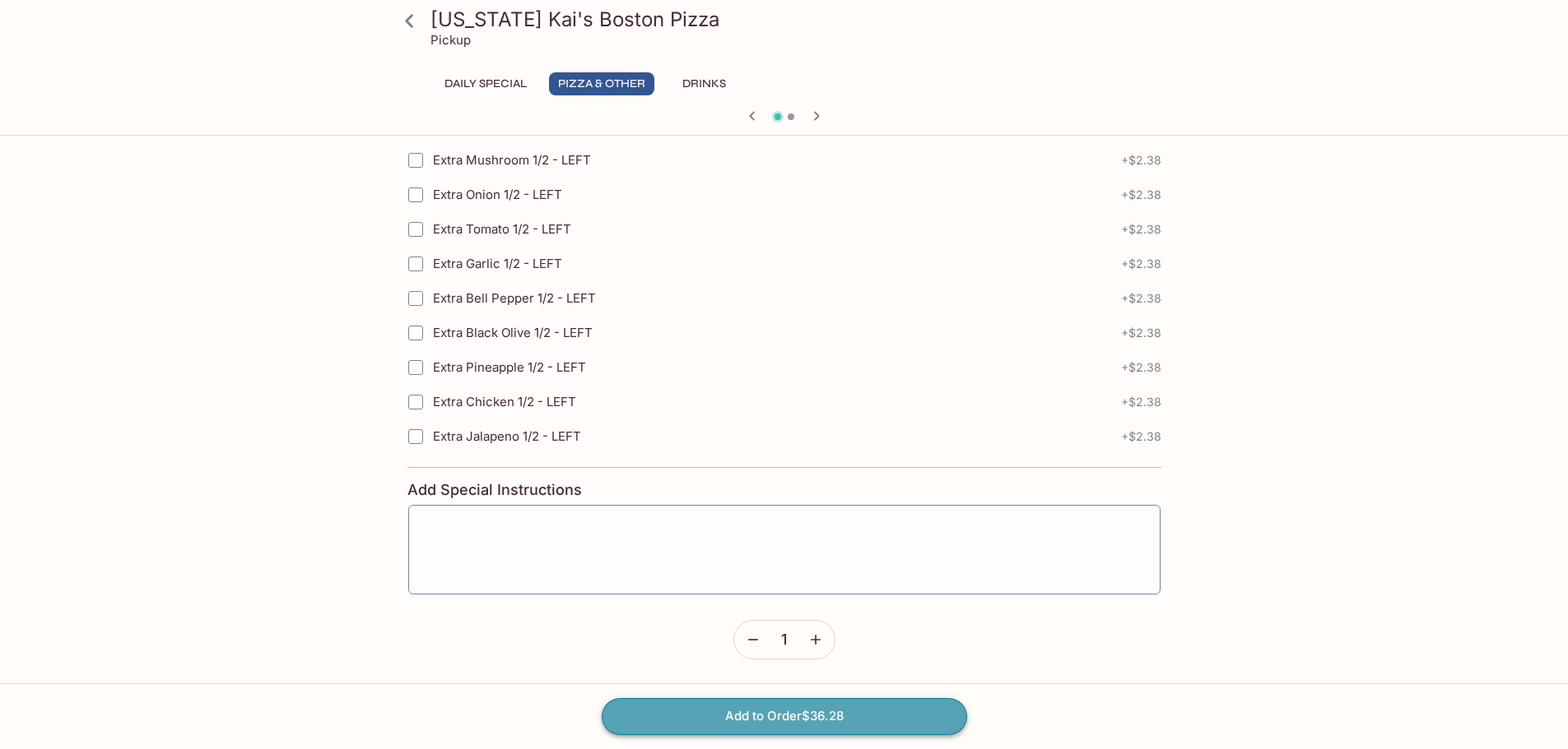
click at [771, 711] on button "Add to Order $36.28" at bounding box center [784, 716] width 365 height 36
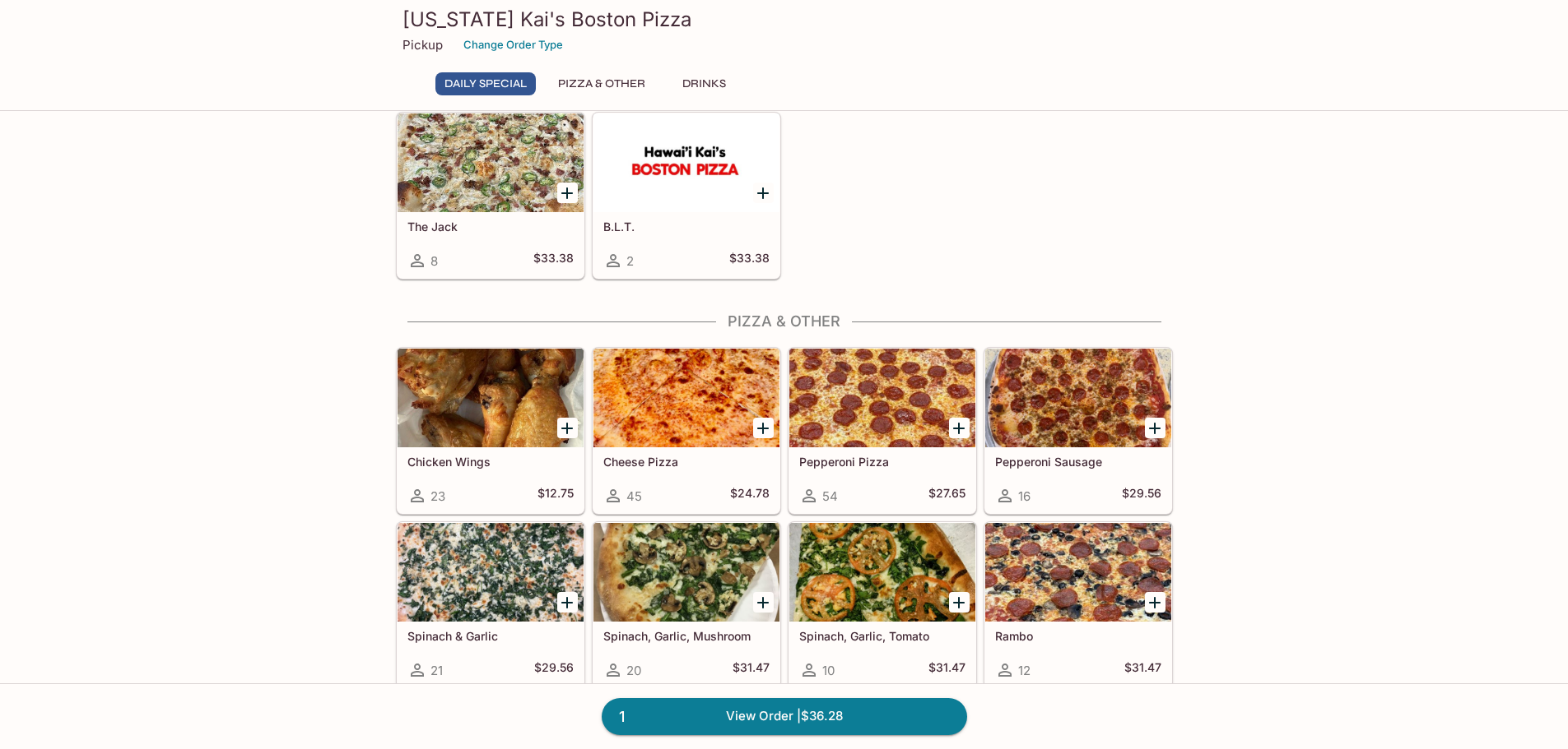
scroll to position [165, 0]
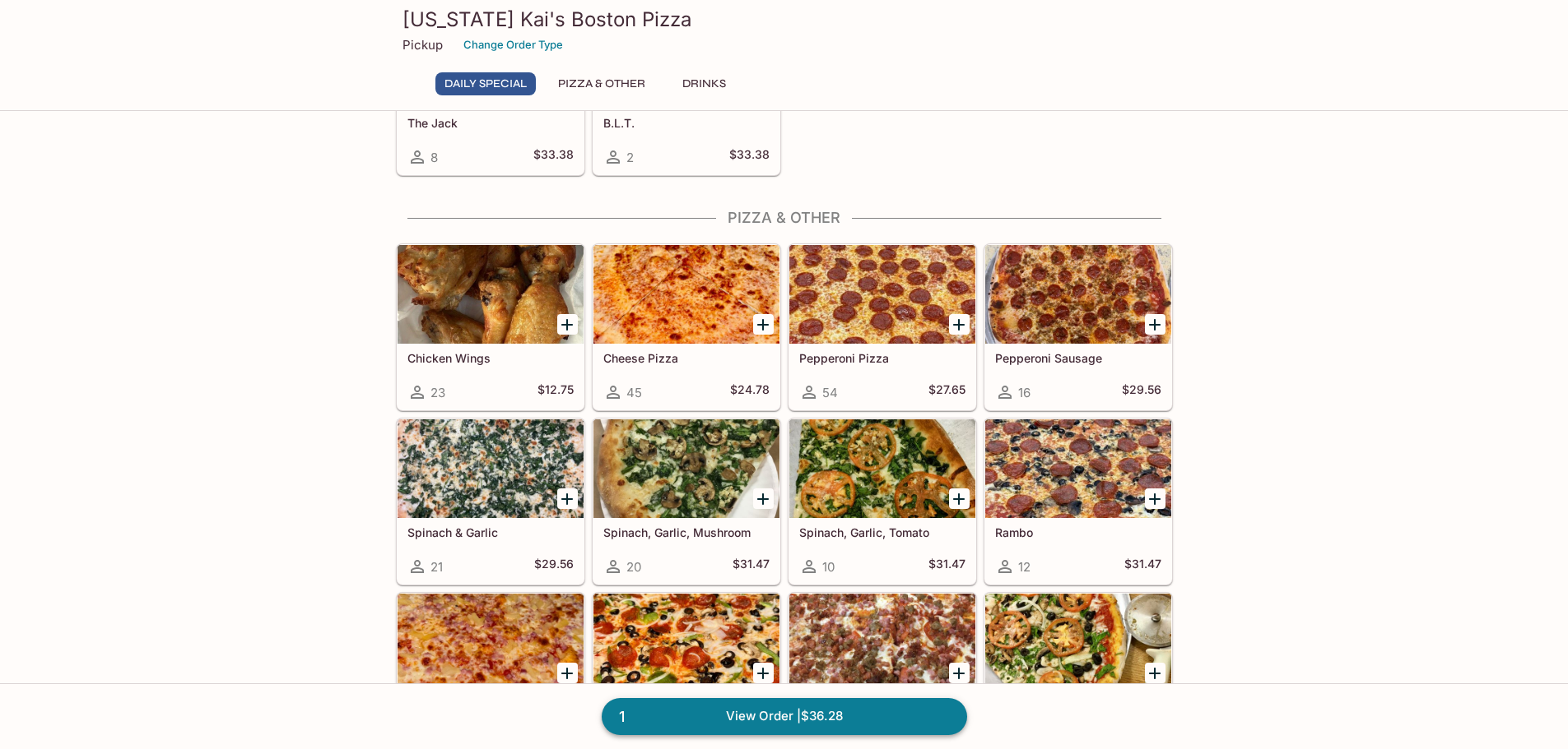
click at [907, 709] on link "1 View Order | $36.28" at bounding box center [784, 716] width 365 height 36
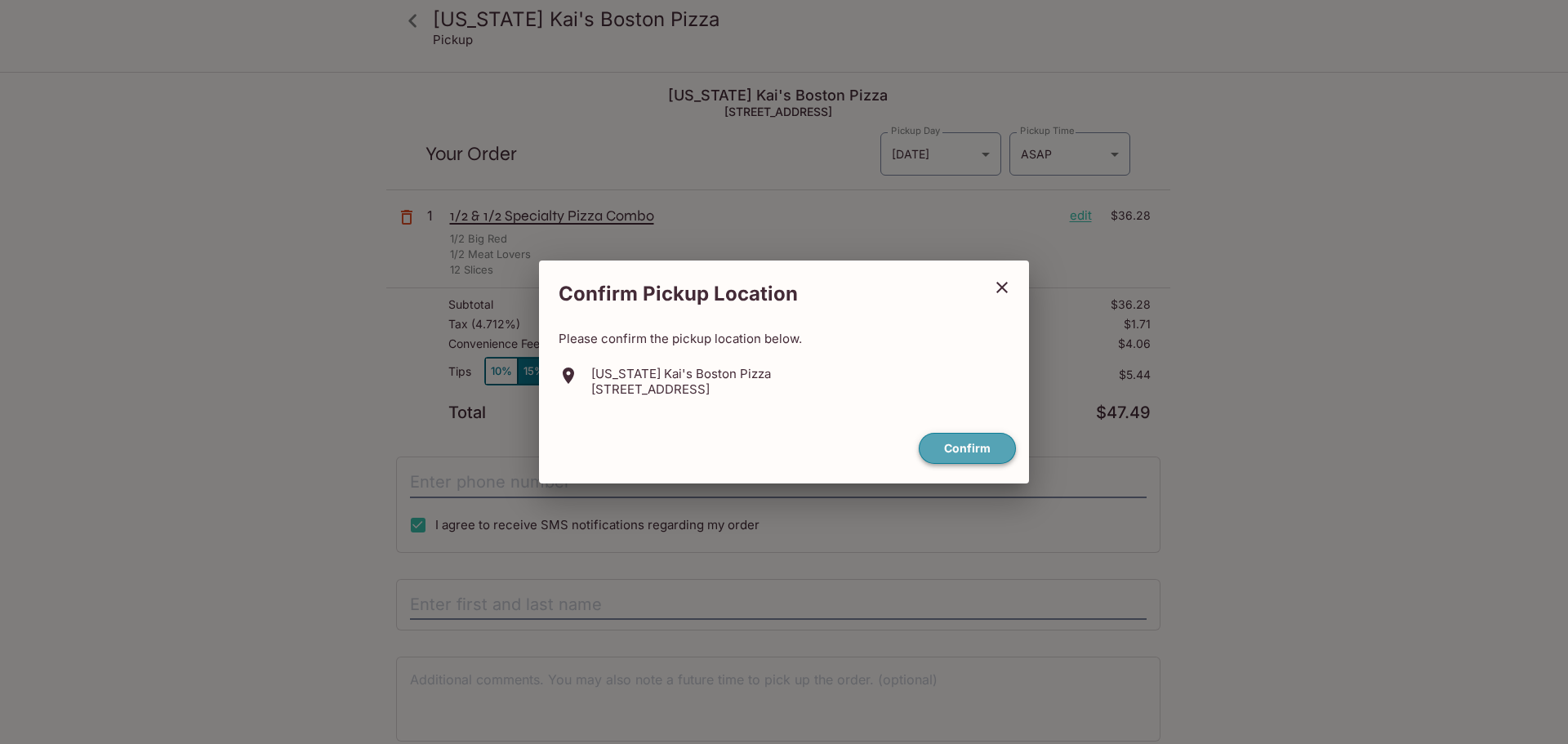
click at [963, 442] on button "Confirm" at bounding box center [967, 448] width 97 height 31
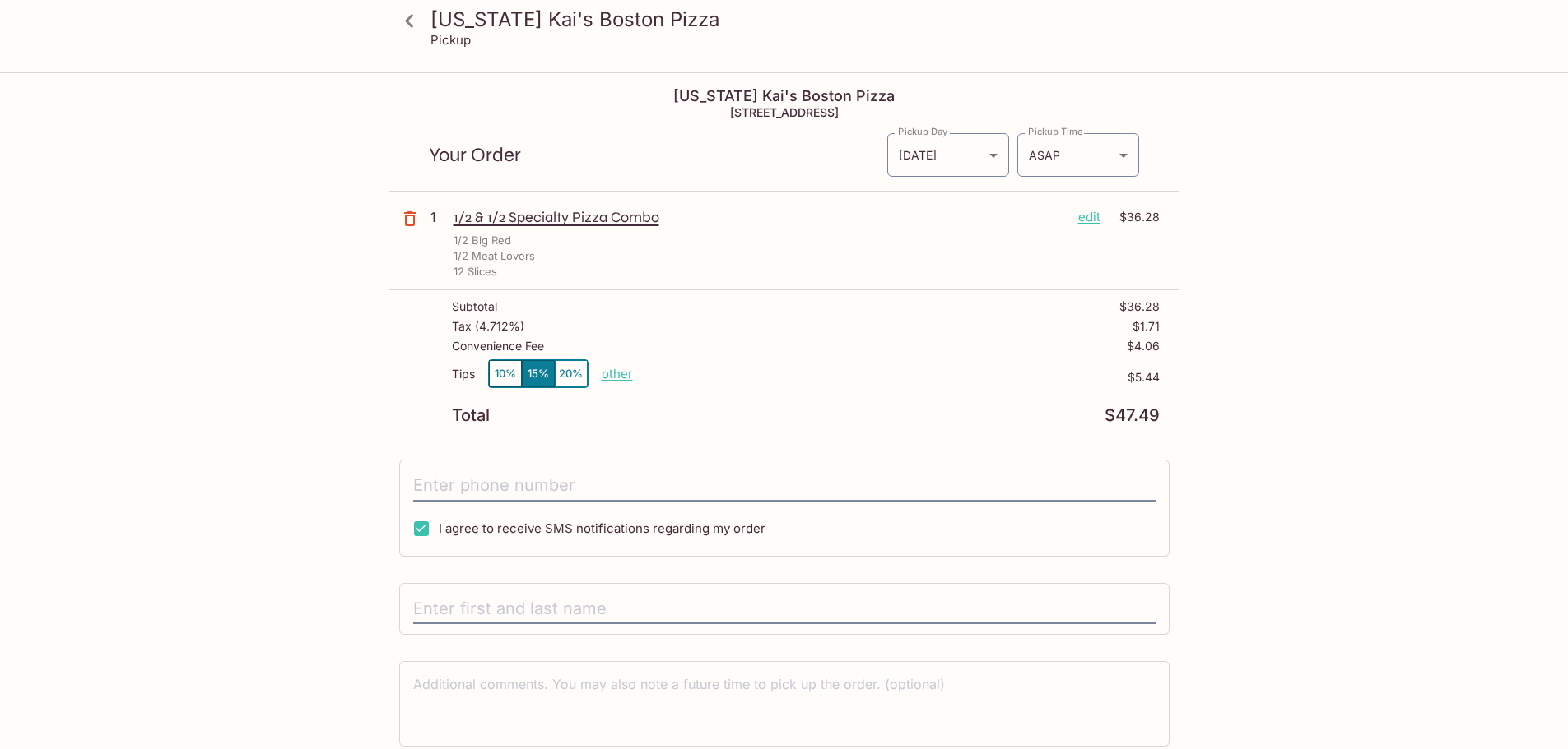
click at [1150, 346] on p "$4.06" at bounding box center [1143, 347] width 33 height 13
click at [1122, 352] on div "Convenience Fee $4.06" at bounding box center [805, 350] width 708 height 20
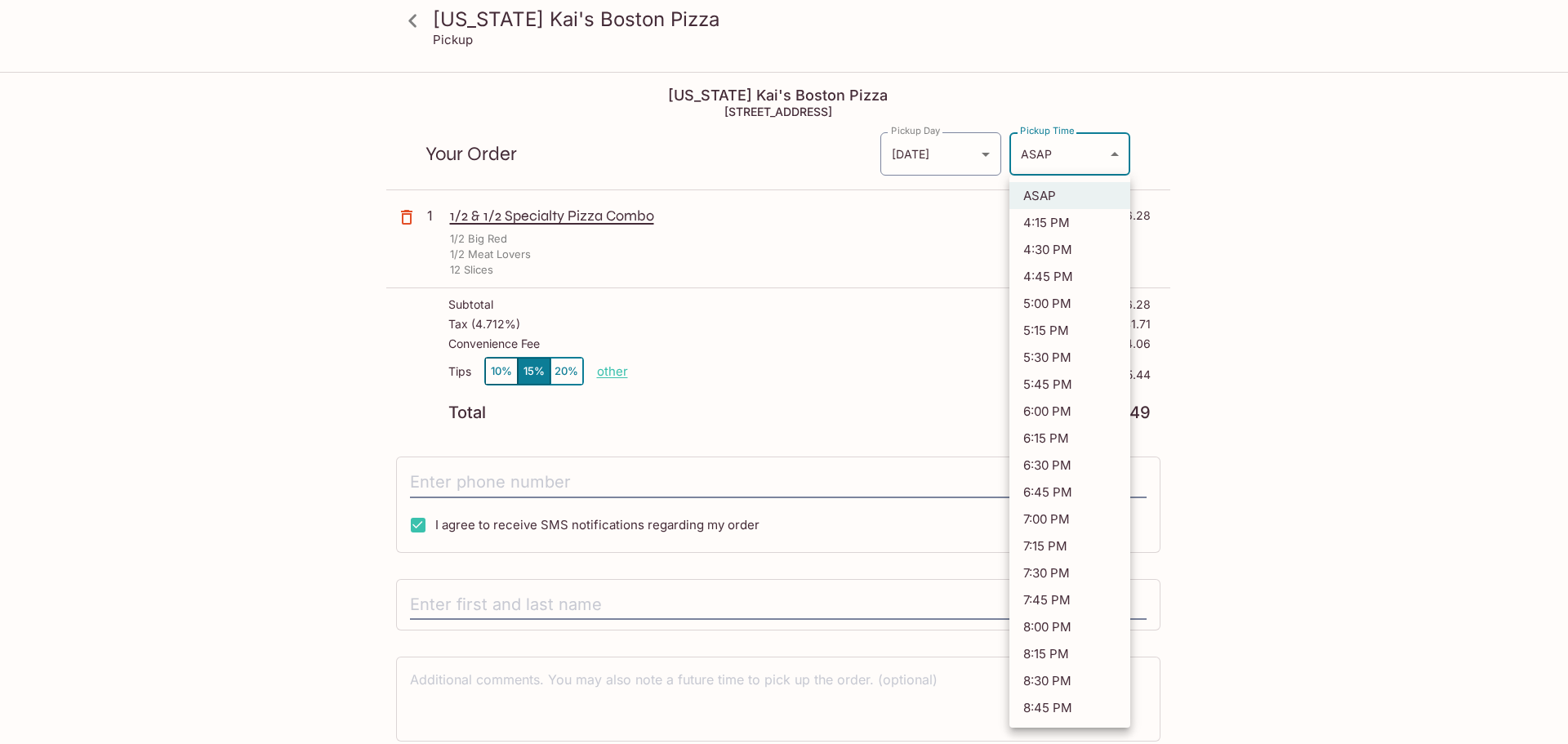
click at [1092, 157] on body "[US_STATE] [PERSON_NAME]'s Boston Pizza Pickup [US_STATE] [PERSON_NAME]'s Bosto…" at bounding box center [784, 445] width 1568 height 744
click at [1089, 572] on li "7:30 PM" at bounding box center [1069, 573] width 121 height 27
type input "[DATE]T05:30:53.000000Z"
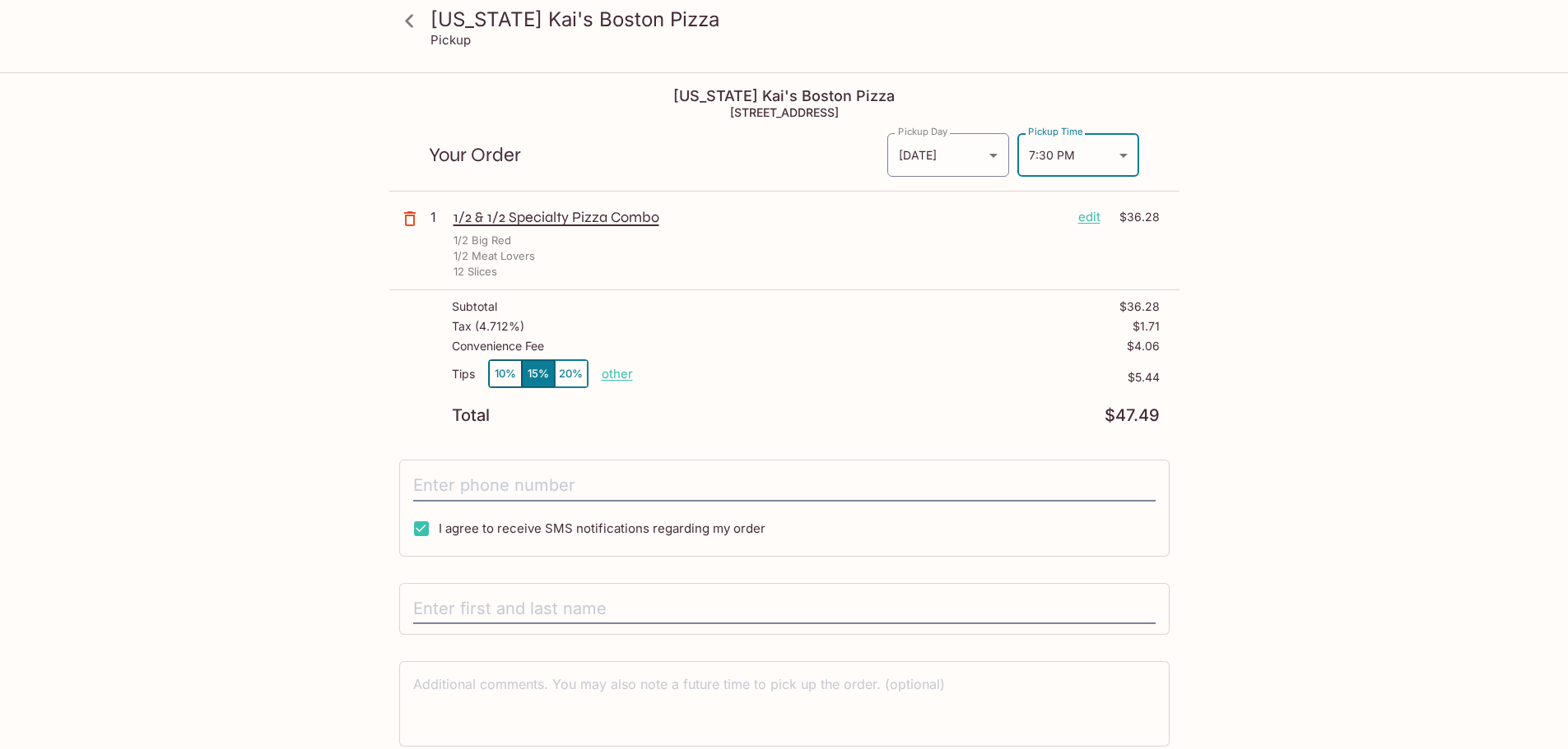
click at [992, 392] on div "Tips 10% 15% 20% other $5.44" at bounding box center [805, 383] width 708 height 49
click at [696, 482] on input "tel" at bounding box center [784, 486] width 743 height 32
type input "[PHONE_NUMBER]"
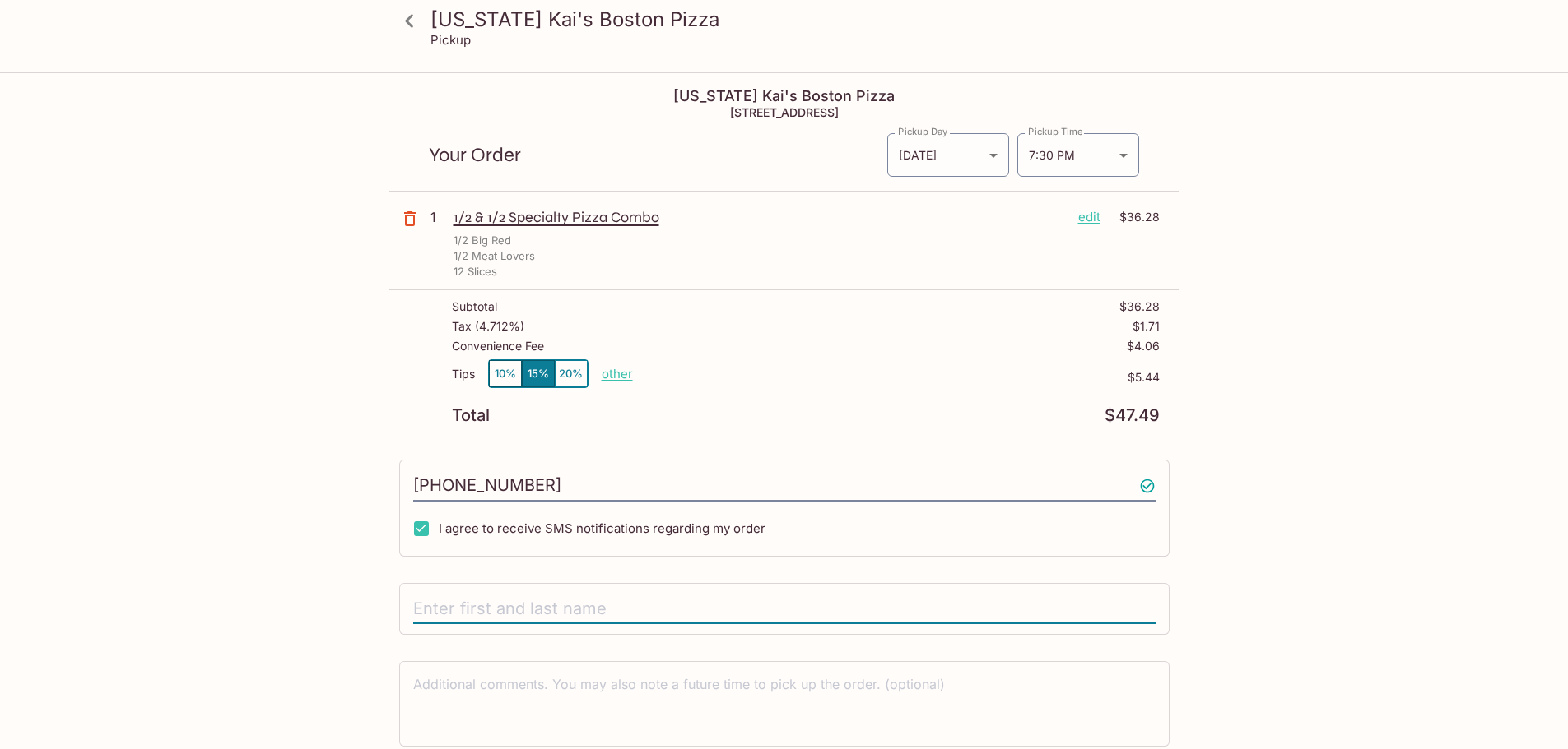
click at [715, 601] on input "text" at bounding box center [784, 609] width 743 height 32
type input "[PERSON_NAME]"
click at [1238, 564] on div "[US_STATE] [PERSON_NAME]'s Boston Pizza Pickup [US_STATE] [PERSON_NAME]'s Bosto…" at bounding box center [784, 443] width 1053 height 740
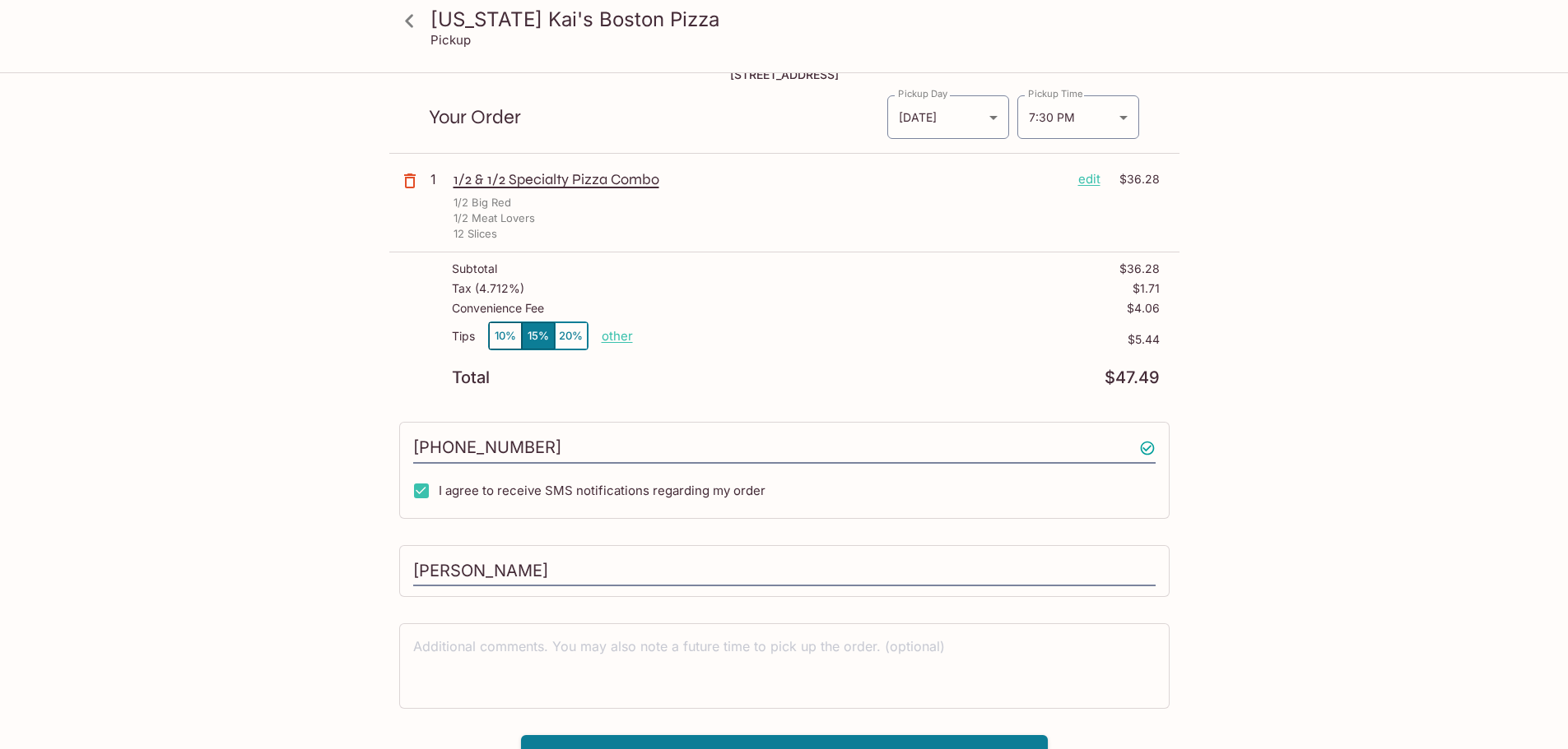
scroll to position [74, 0]
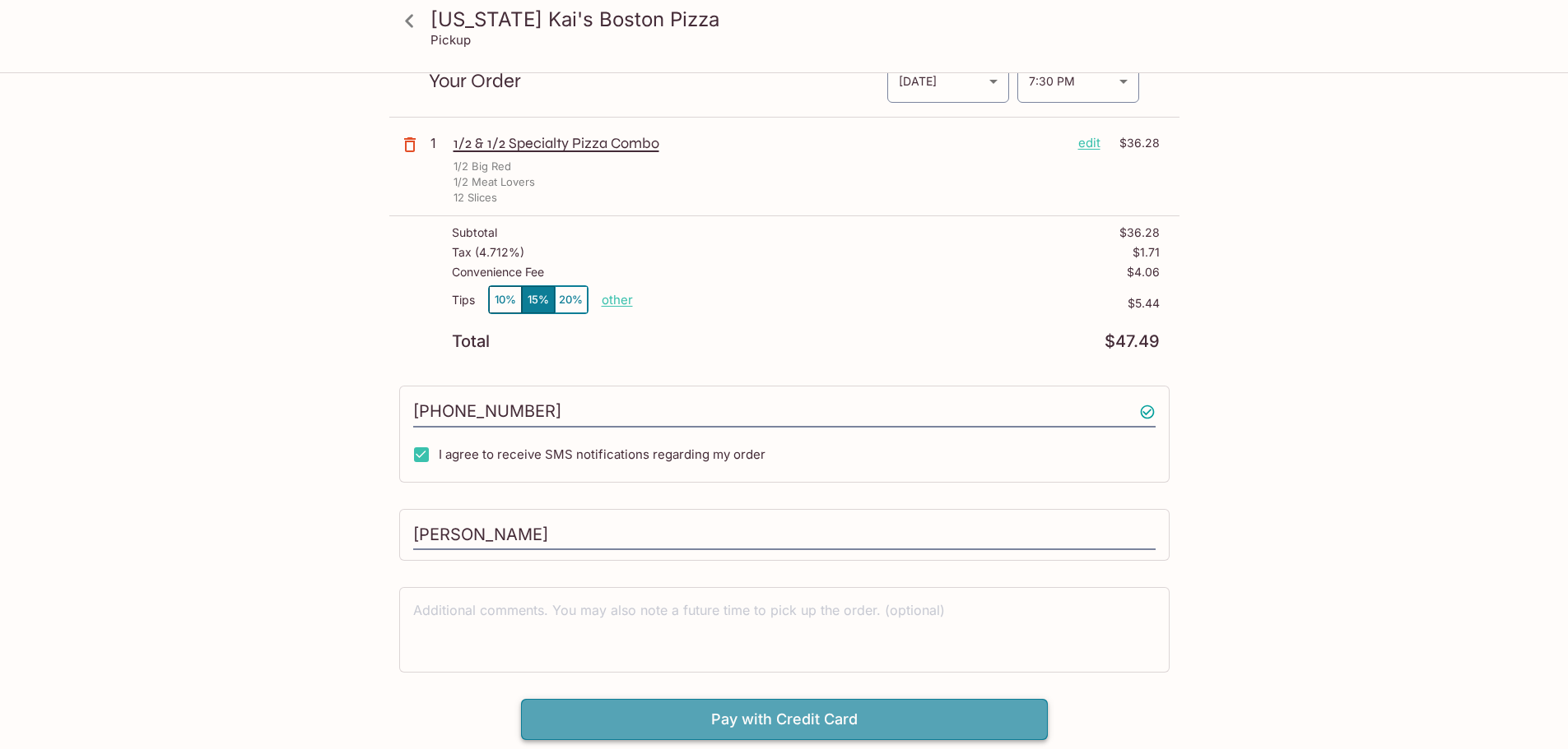
click at [824, 716] on button "Pay with Credit Card" at bounding box center [785, 719] width 527 height 41
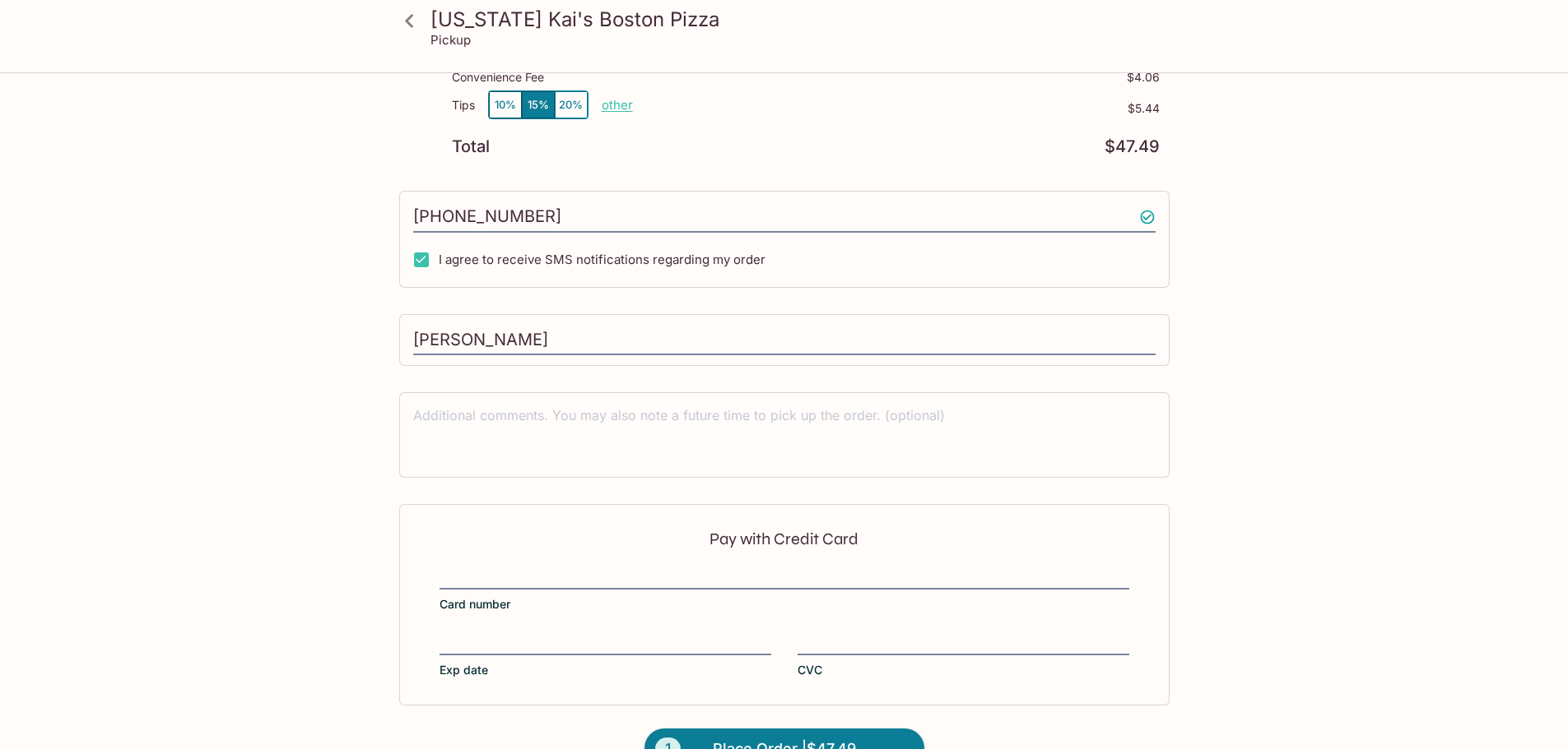
scroll to position [311, 0]
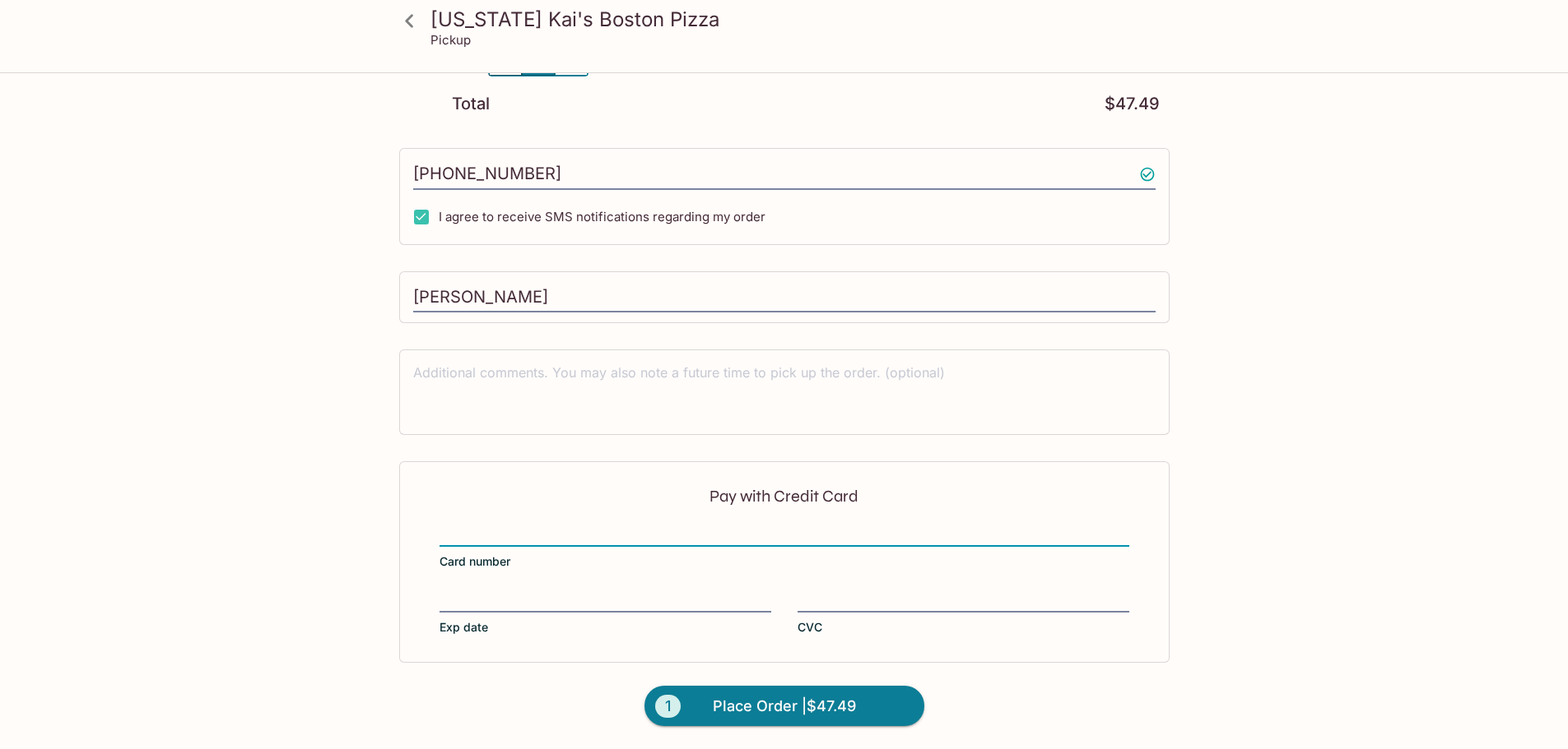
click at [1356, 438] on html "[US_STATE] [PERSON_NAME]'s Boston Pizza Pickup [US_STATE] [PERSON_NAME]'s Bosto…" at bounding box center [784, 63] width 1568 height 749
click at [1386, 438] on html "[US_STATE] [PERSON_NAME]'s Boston Pizza Pickup [US_STATE] [PERSON_NAME]'s Bosto…" at bounding box center [784, 63] width 1568 height 749
click at [902, 696] on button "1 Place Order | $47.49" at bounding box center [784, 706] width 280 height 41
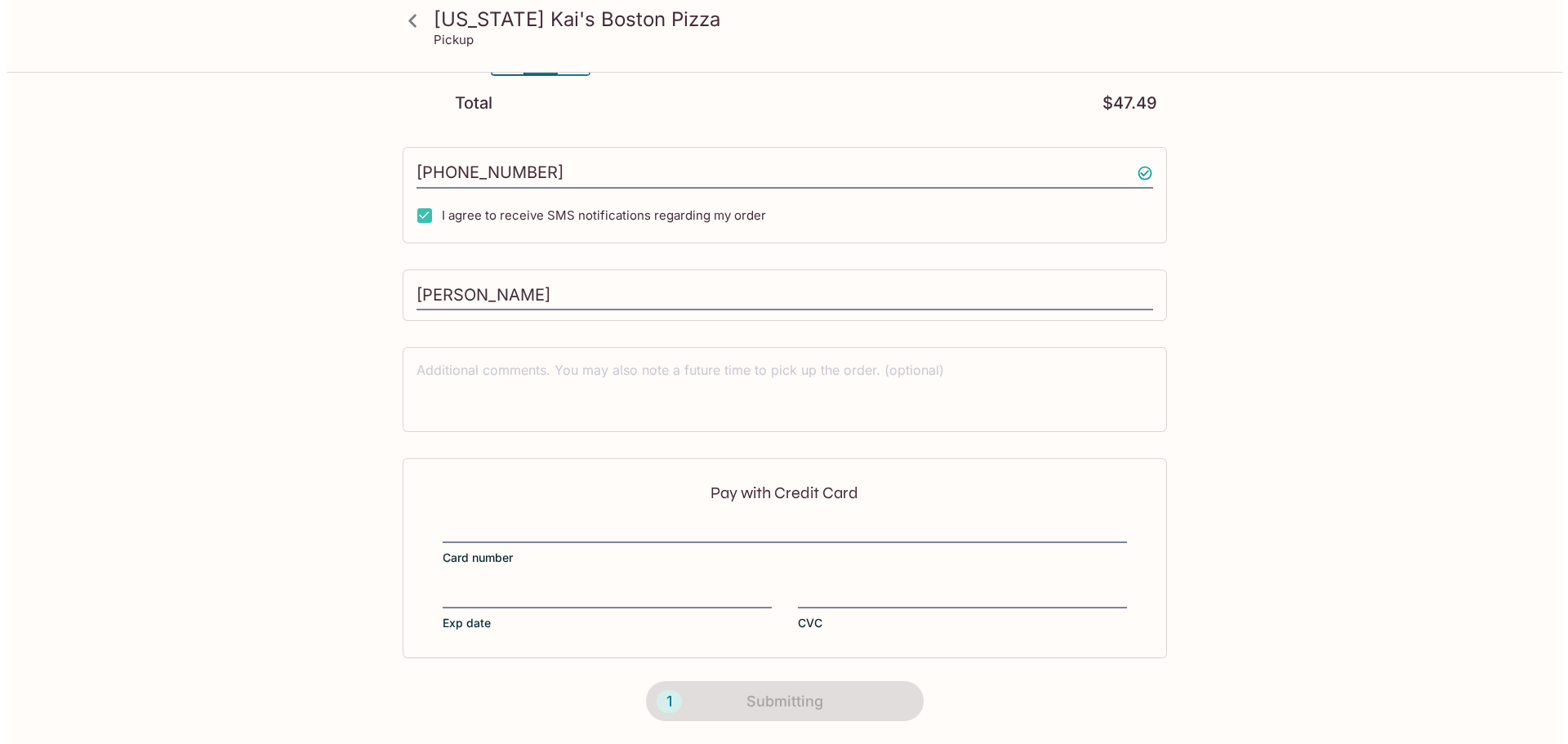
scroll to position [0, 0]
